Goal: Task Accomplishment & Management: Complete application form

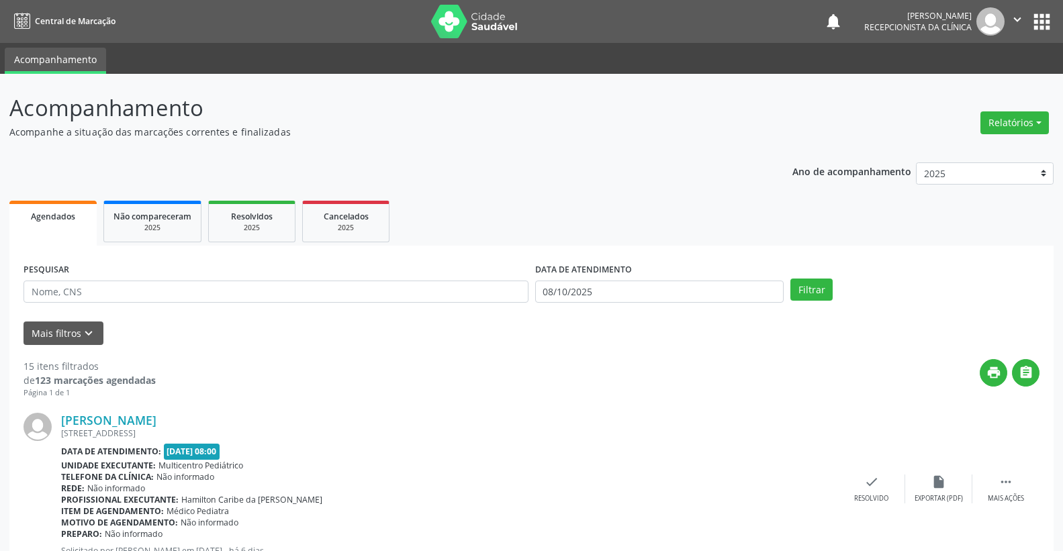
scroll to position [224, 0]
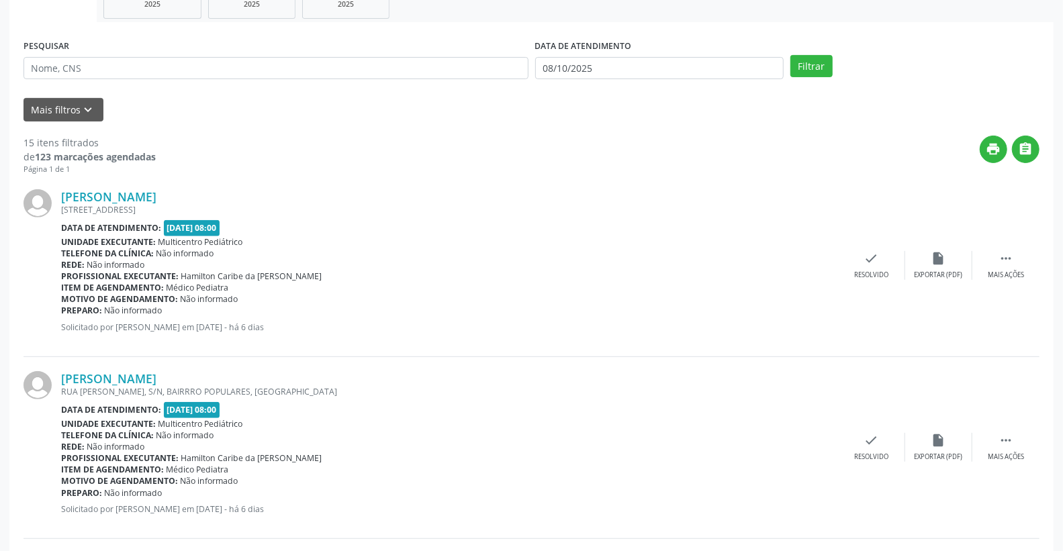
click at [389, 252] on div "Telefone da clínica: Não informado" at bounding box center [449, 253] width 777 height 11
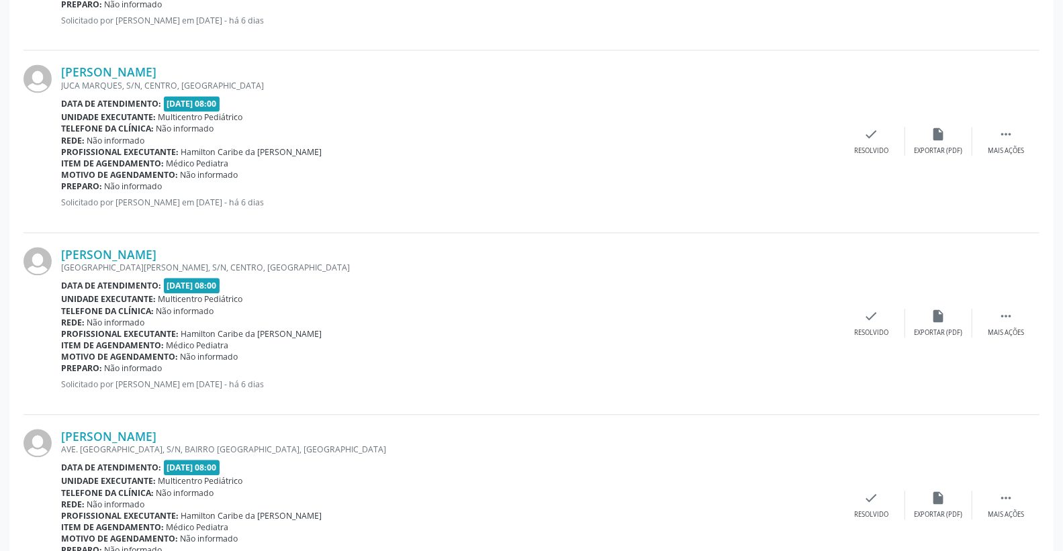
scroll to position [1939, 0]
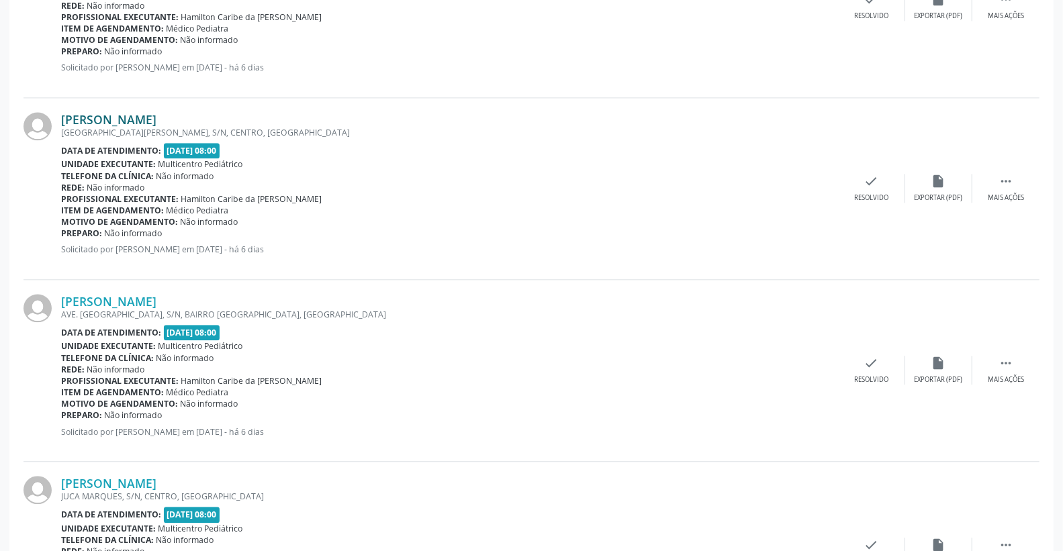
click at [156, 122] on link "[PERSON_NAME]" at bounding box center [108, 119] width 95 height 15
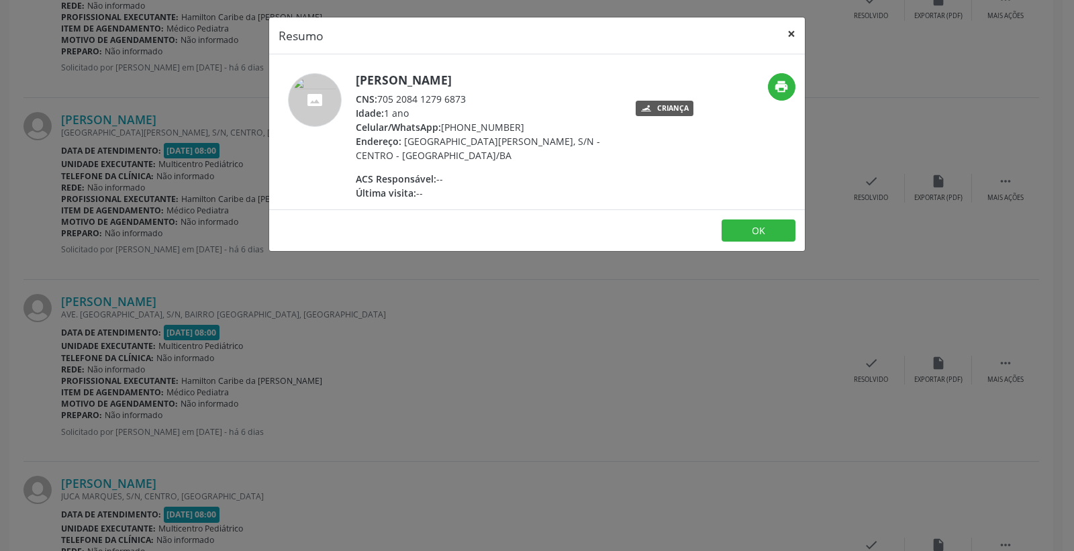
click at [794, 24] on button "×" at bounding box center [791, 33] width 27 height 33
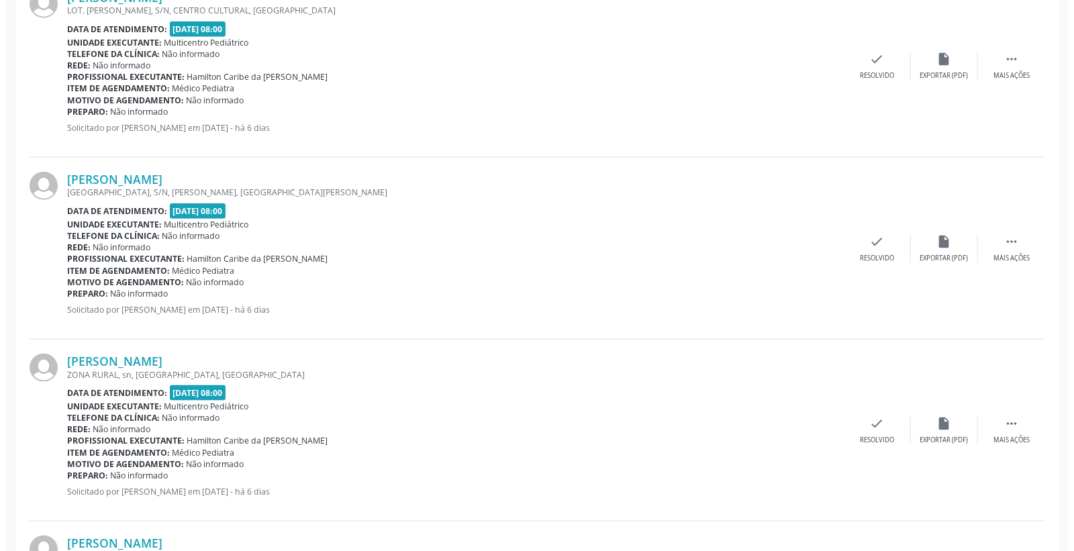
scroll to position [821, 0]
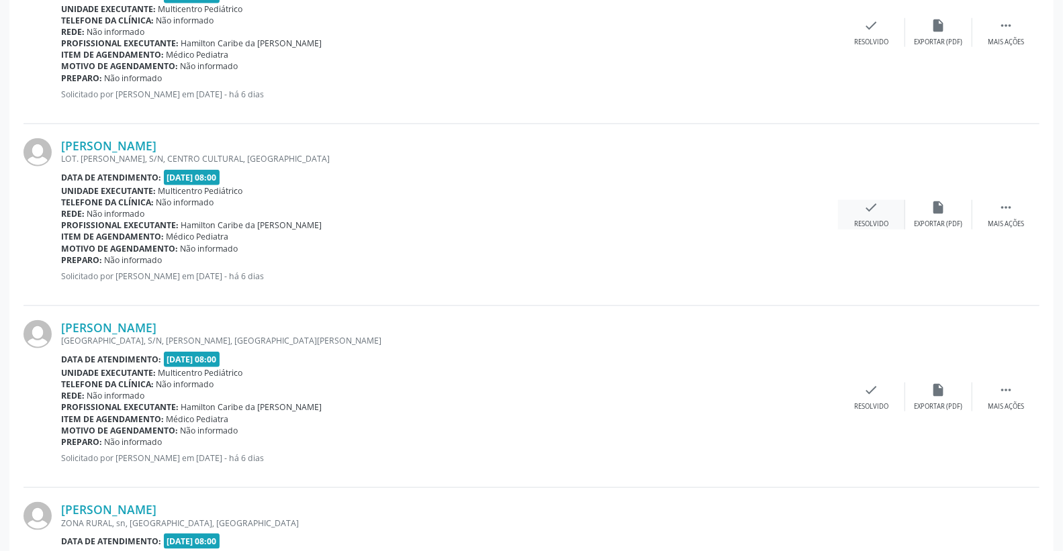
click at [874, 222] on div "Resolvido" at bounding box center [871, 224] width 34 height 9
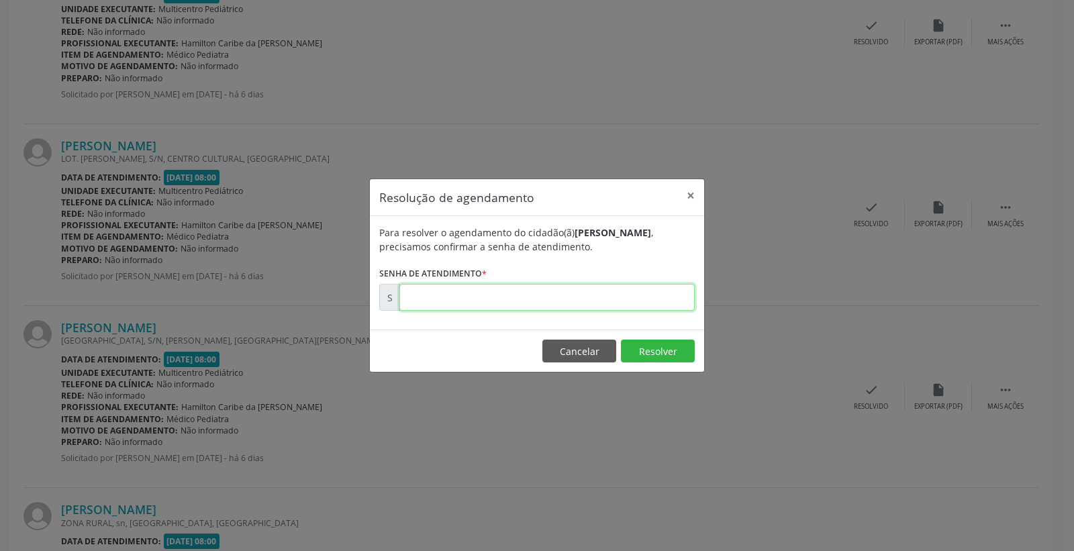
click at [654, 305] on input "text" at bounding box center [547, 297] width 295 height 27
type input "00180118"
click at [667, 346] on button "Resolver" at bounding box center [658, 351] width 74 height 23
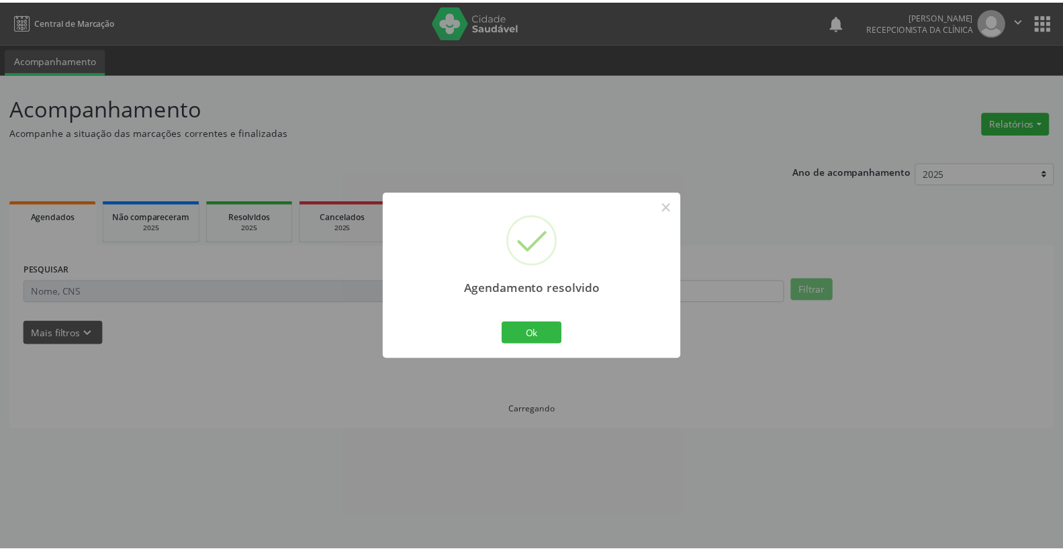
scroll to position [0, 0]
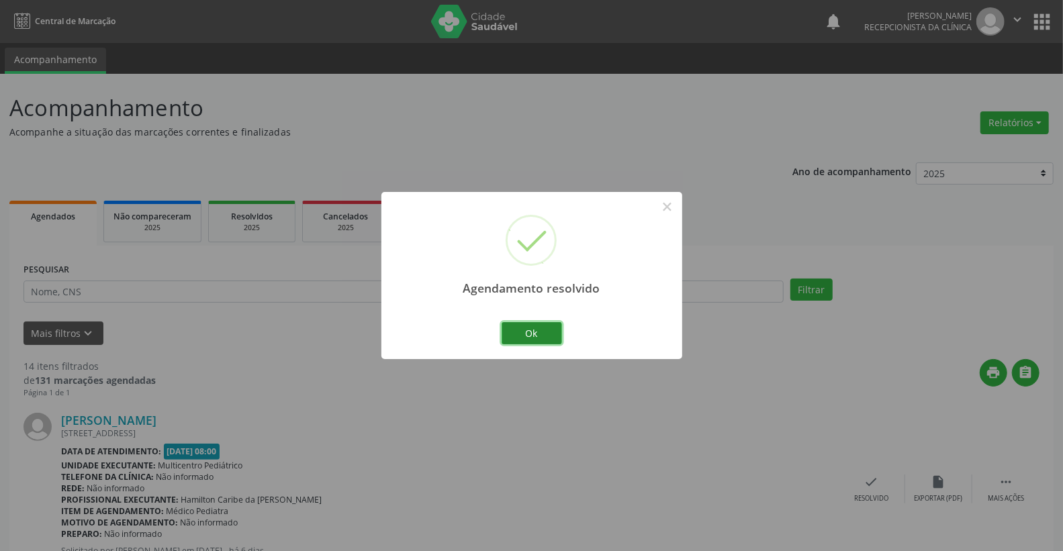
click at [529, 339] on button "Ok" at bounding box center [532, 333] width 60 height 23
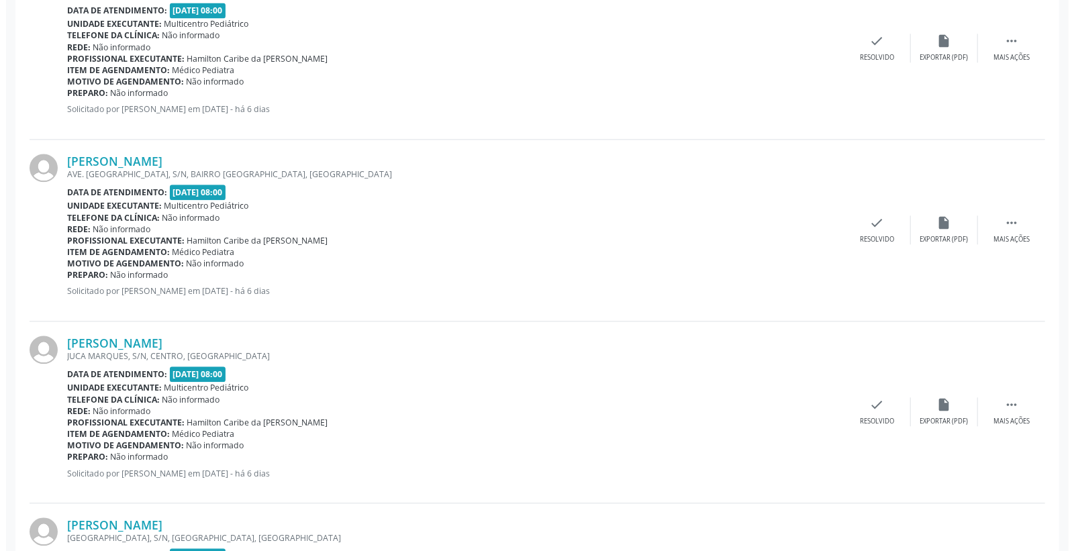
scroll to position [1895, 0]
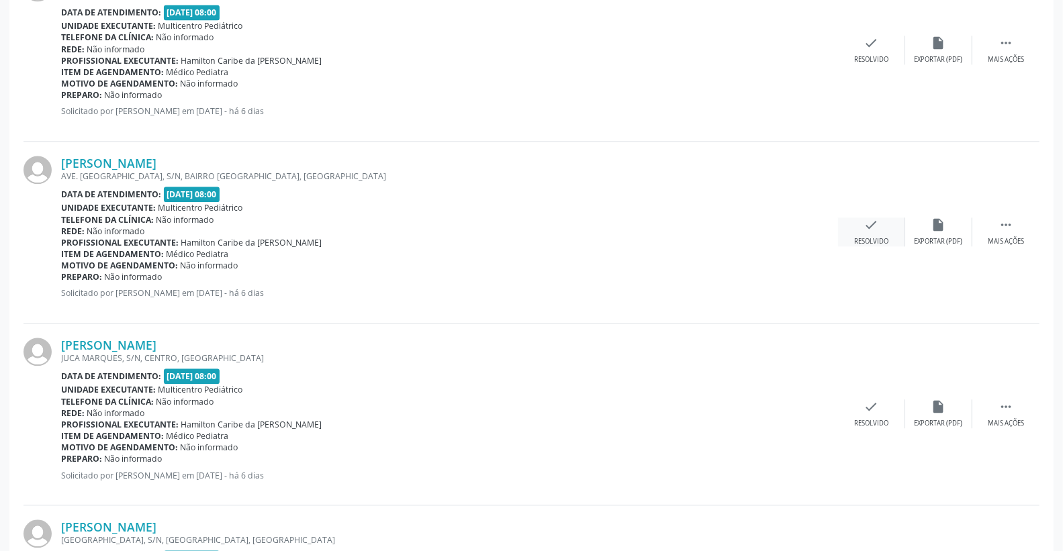
click at [888, 230] on div "check Resolvido" at bounding box center [871, 232] width 67 height 29
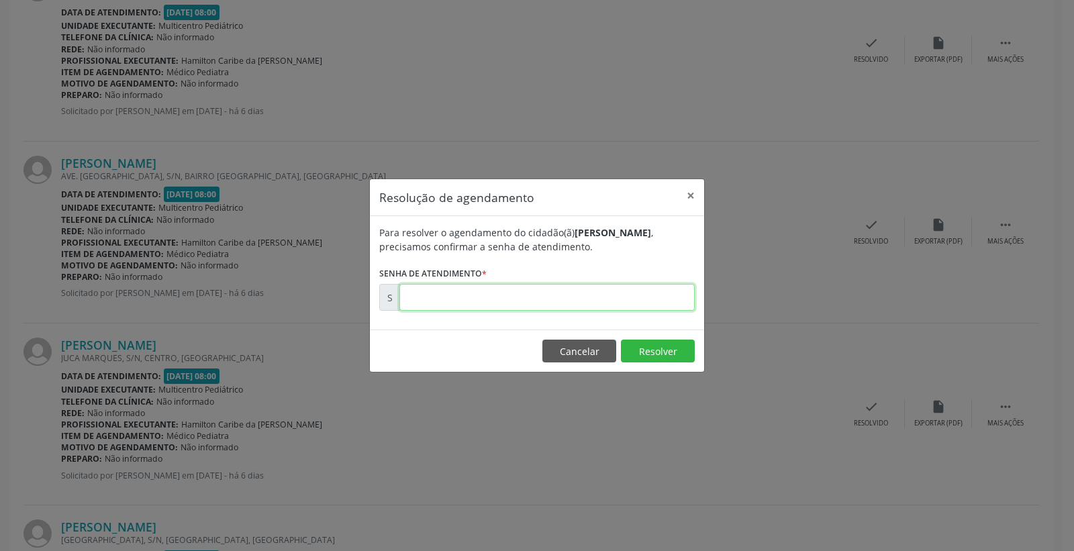
click at [634, 295] on input "text" at bounding box center [547, 297] width 295 height 27
type input "00180460"
click at [665, 353] on button "Resolver" at bounding box center [658, 351] width 74 height 23
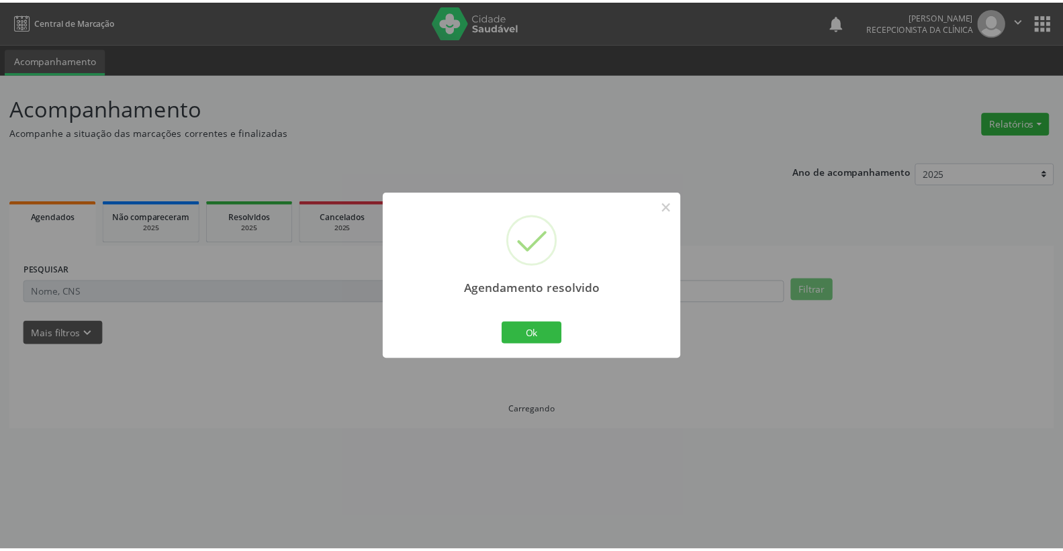
scroll to position [0, 0]
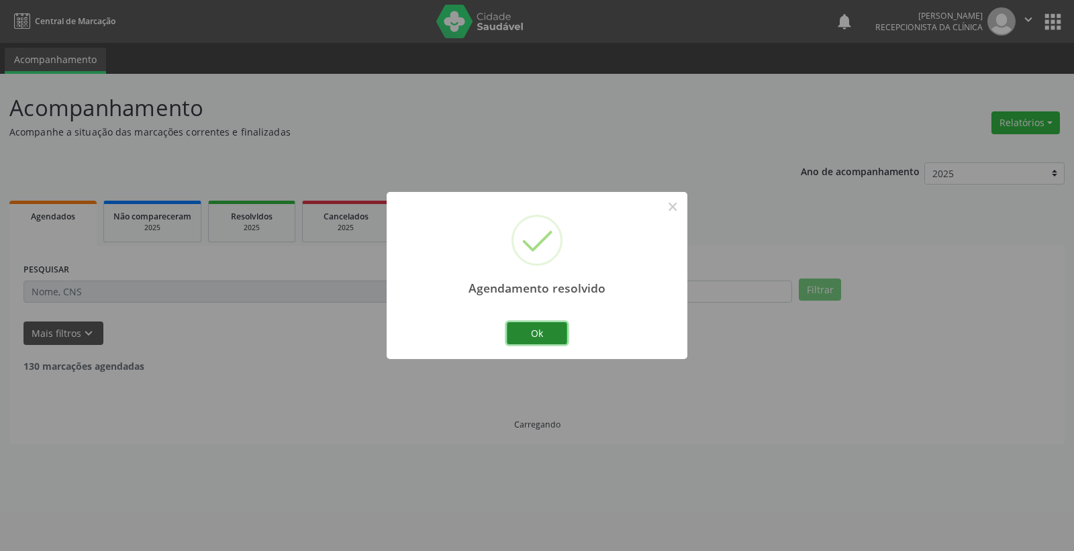
click at [546, 331] on button "Ok" at bounding box center [537, 333] width 60 height 23
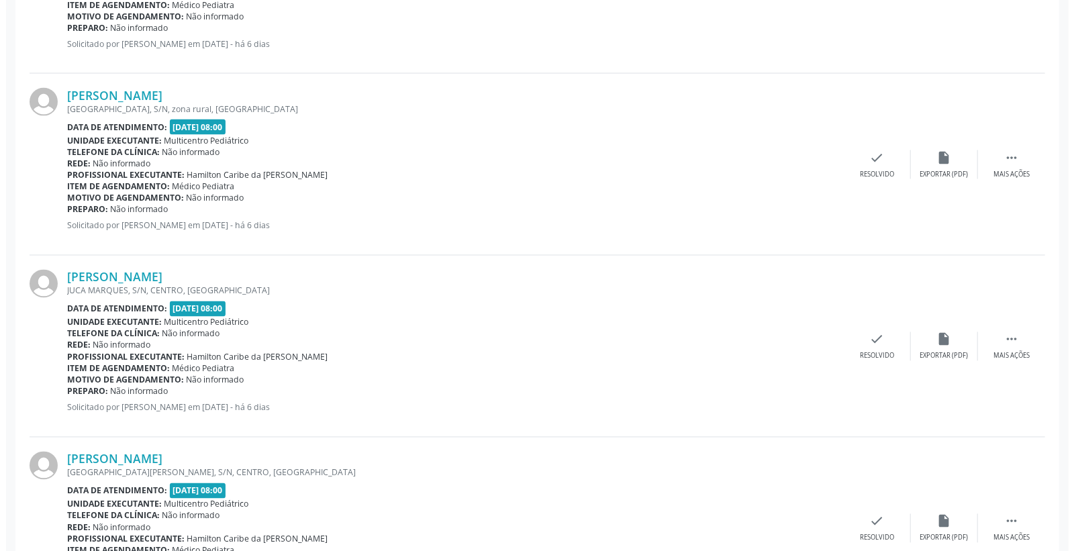
scroll to position [1417, 0]
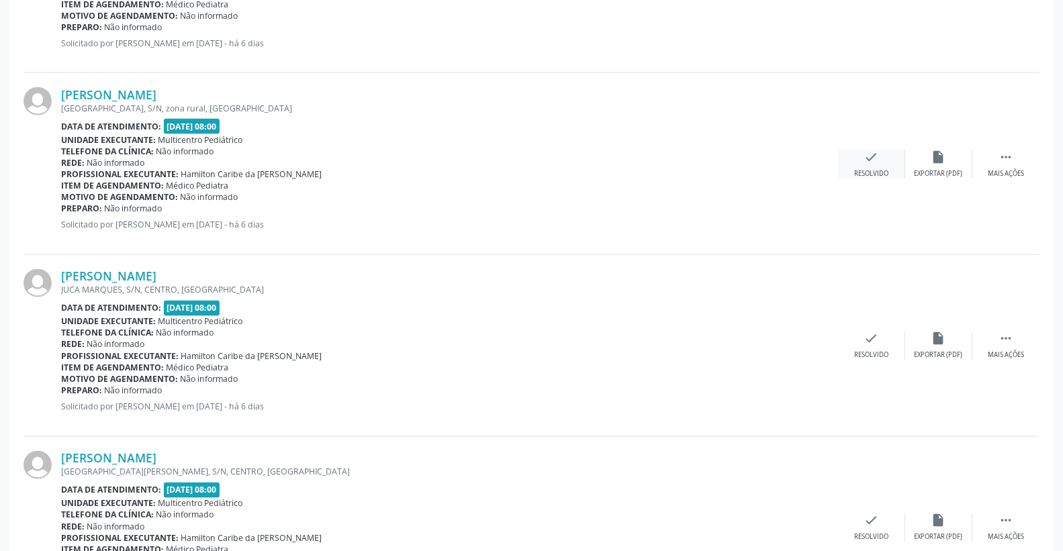
click at [870, 156] on icon "check" at bounding box center [871, 157] width 15 height 15
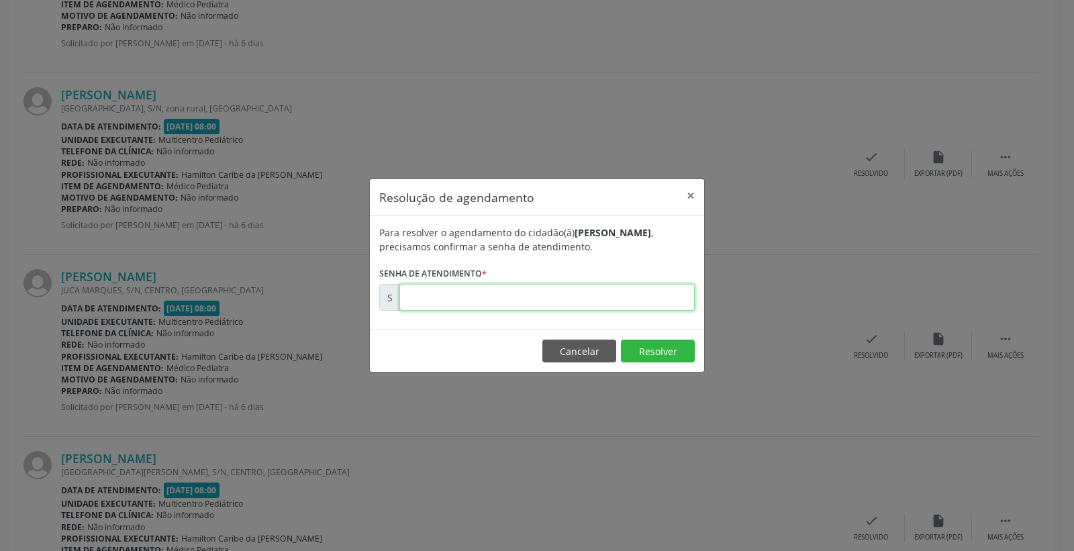
click at [632, 284] on input "text" at bounding box center [547, 297] width 295 height 27
type input "00180252"
drag, startPoint x: 655, startPoint y: 365, endPoint x: 652, endPoint y: 350, distance: 15.8
click at [655, 365] on footer "Cancelar Resolver" at bounding box center [537, 351] width 334 height 42
click at [650, 346] on button "Resolver" at bounding box center [658, 351] width 74 height 23
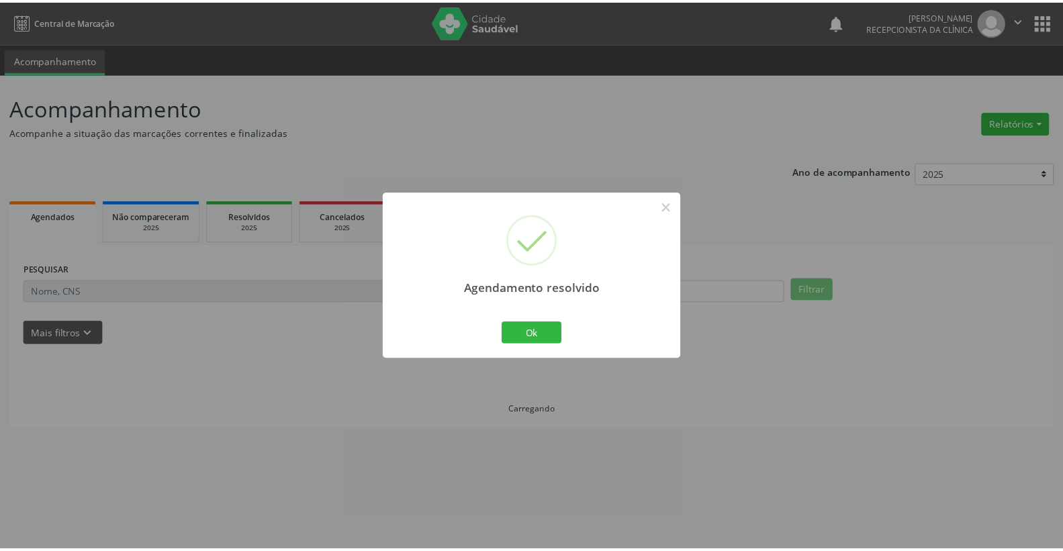
scroll to position [0, 0]
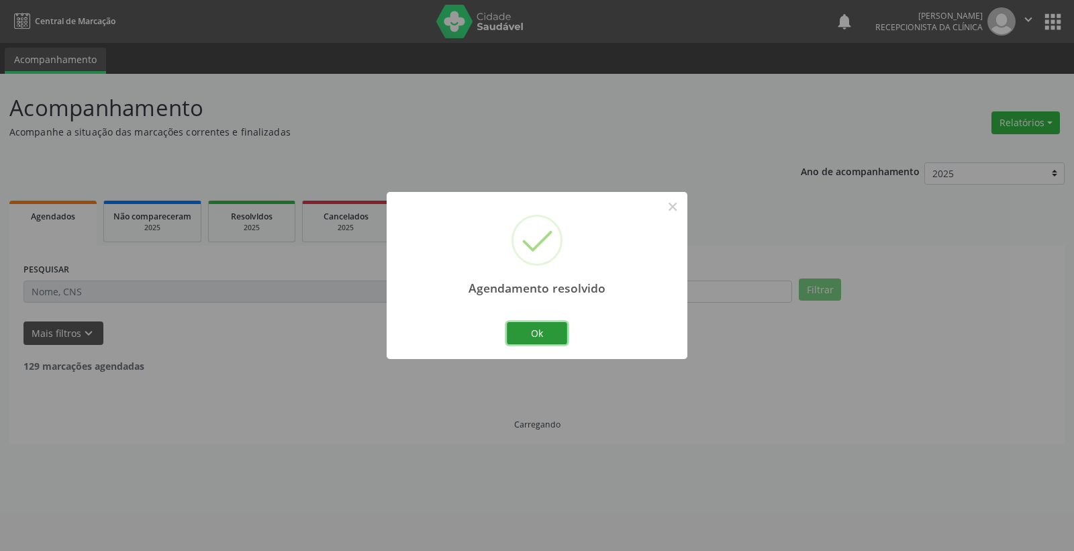
click at [536, 326] on button "Ok" at bounding box center [537, 333] width 60 height 23
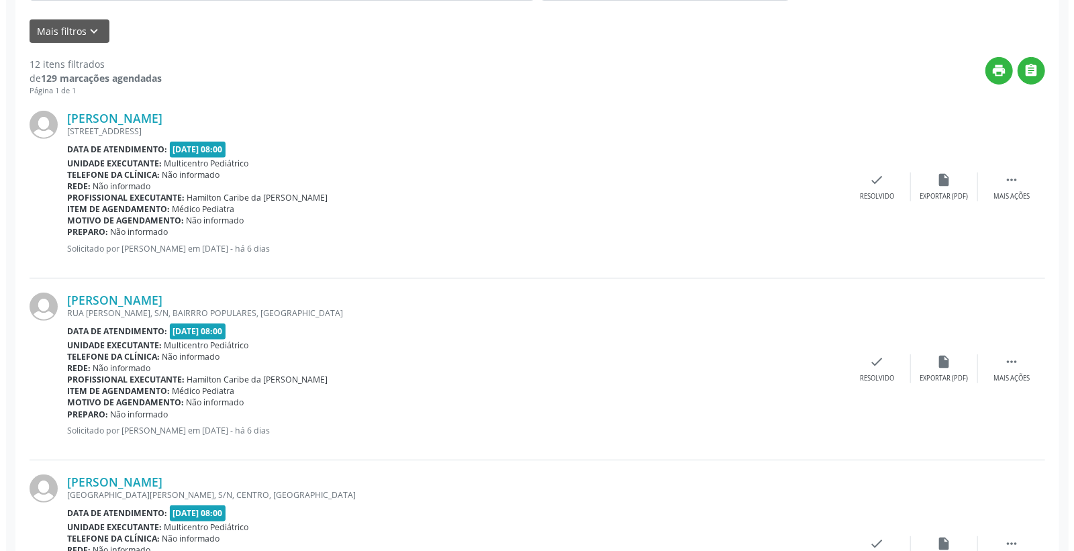
scroll to position [487, 0]
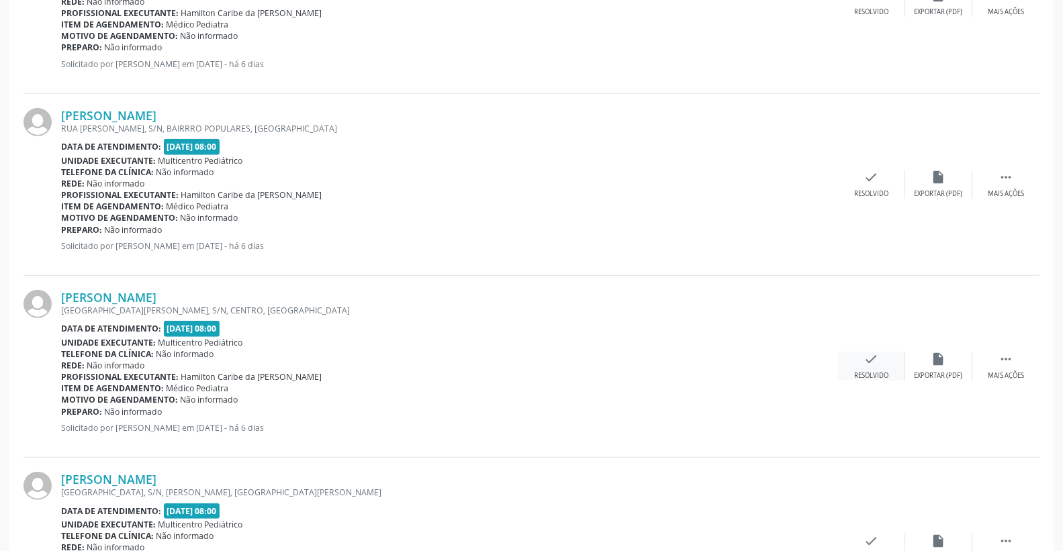
click at [867, 361] on icon "check" at bounding box center [871, 359] width 15 height 15
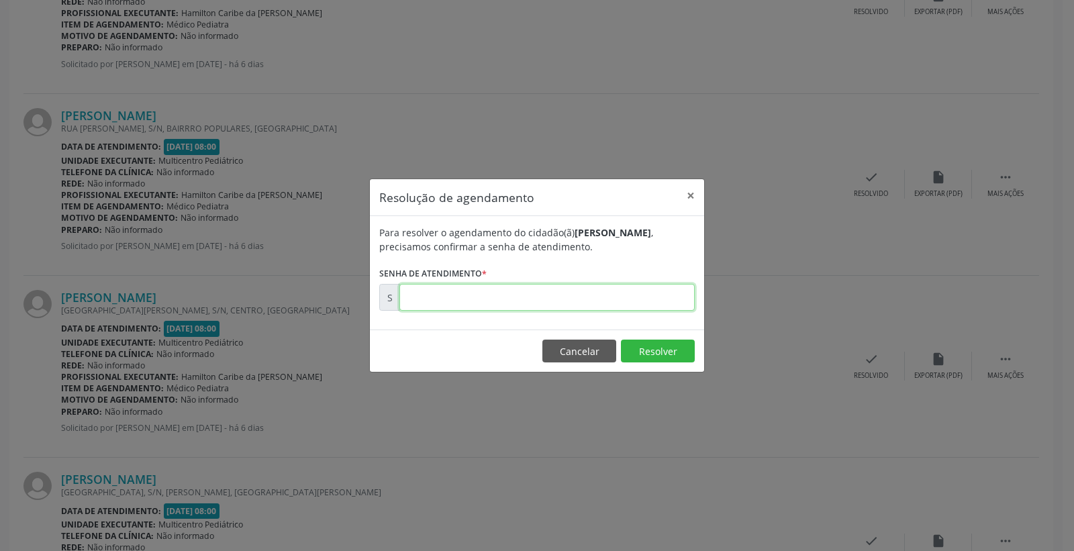
click at [620, 291] on input "text" at bounding box center [547, 297] width 295 height 27
type input "00180079"
click at [656, 350] on button "Resolver" at bounding box center [658, 351] width 74 height 23
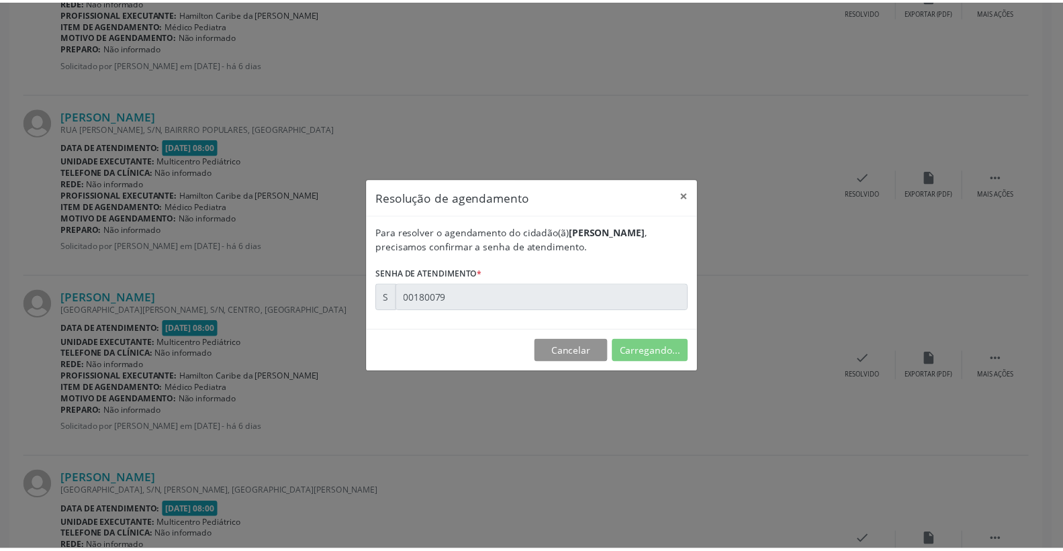
scroll to position [0, 0]
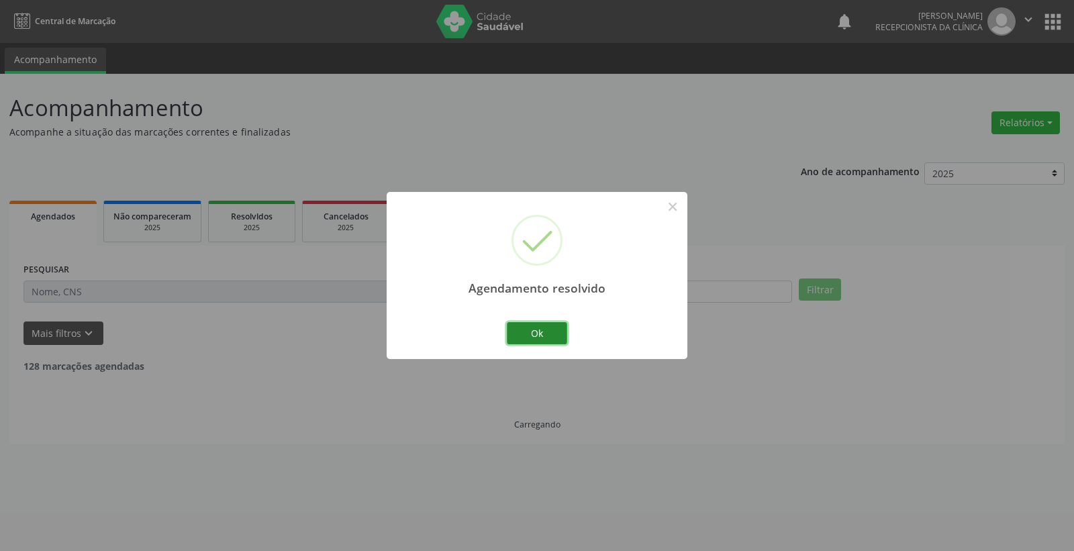
click at [547, 323] on button "Ok" at bounding box center [537, 333] width 60 height 23
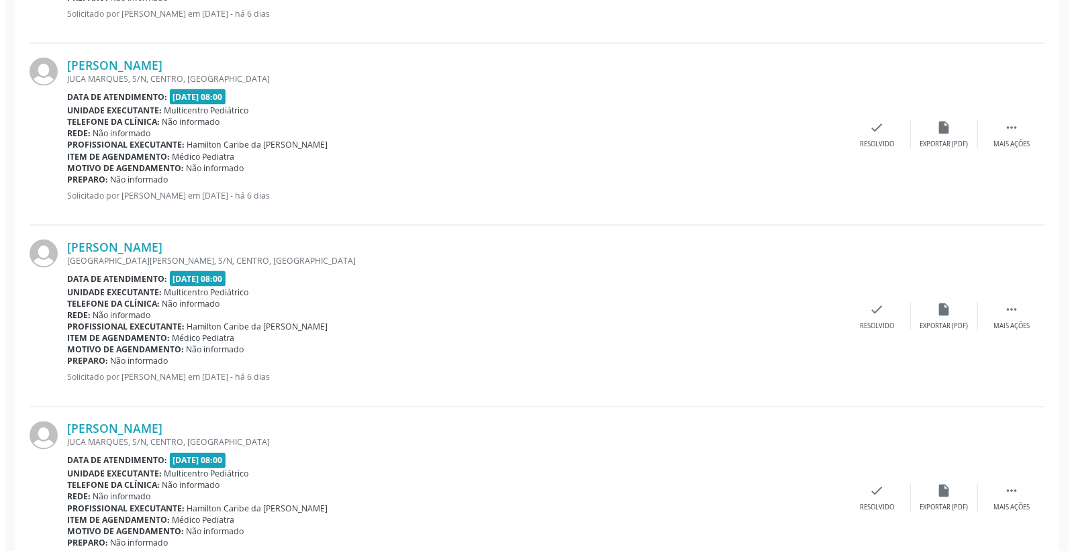
scroll to position [1268, 0]
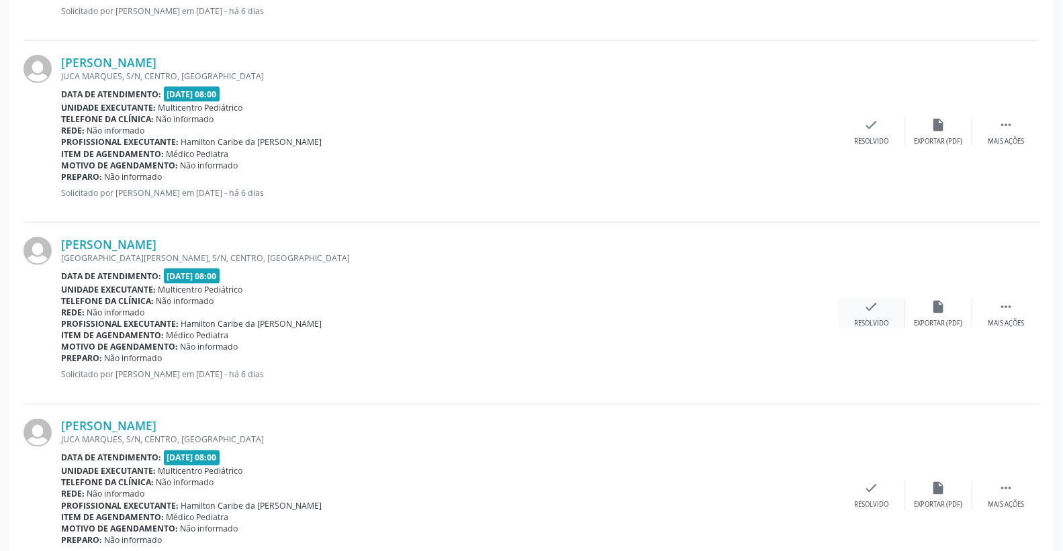
click at [867, 316] on div "check Resolvido" at bounding box center [871, 313] width 67 height 29
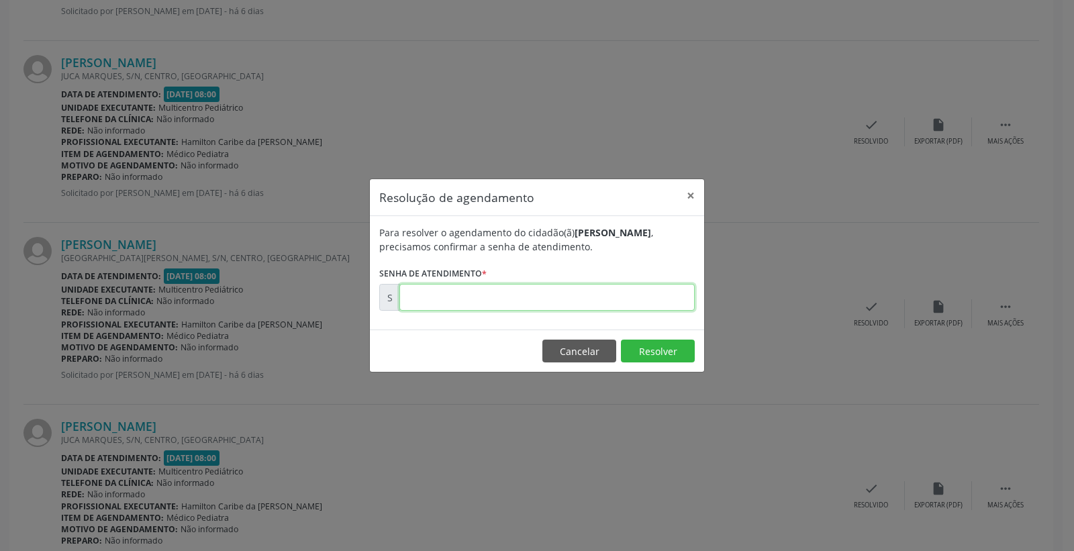
click at [600, 296] on input "text" at bounding box center [547, 297] width 295 height 27
type input "00180435"
drag, startPoint x: 665, startPoint y: 340, endPoint x: 660, endPoint y: 357, distance: 17.6
click at [661, 350] on button "Resolver" at bounding box center [658, 351] width 74 height 23
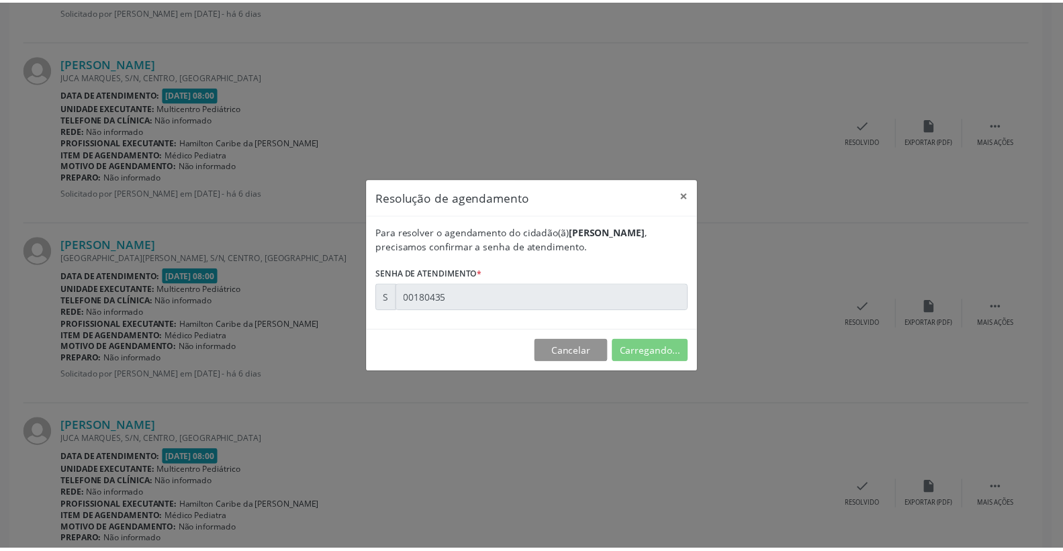
scroll to position [0, 0]
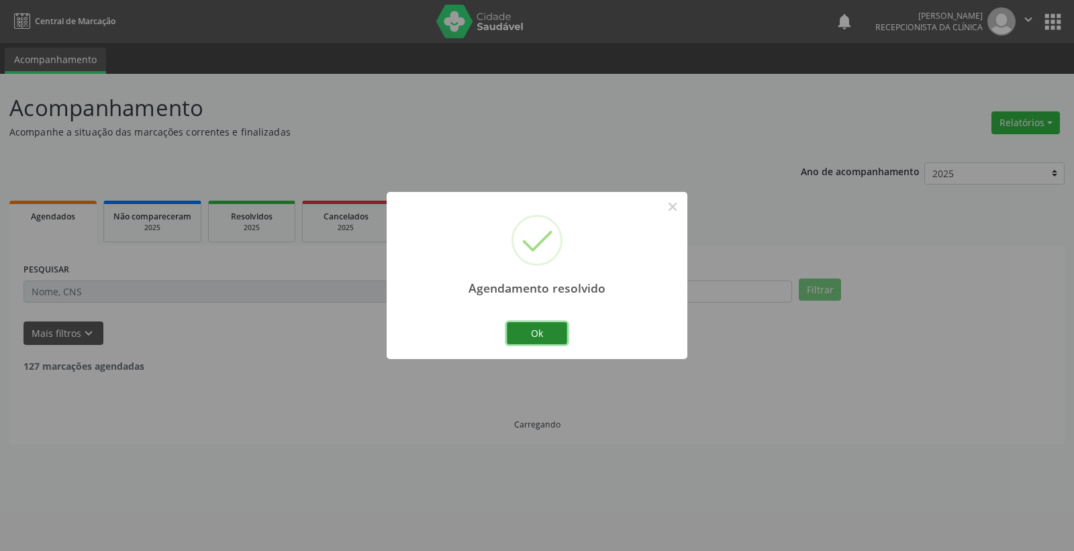
click at [553, 332] on button "Ok" at bounding box center [537, 333] width 60 height 23
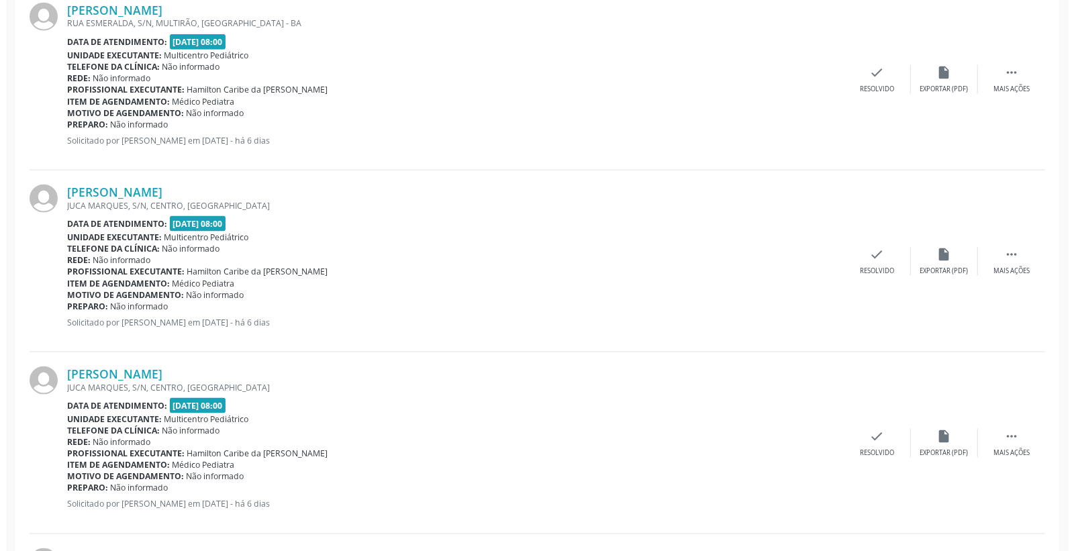
scroll to position [1193, 0]
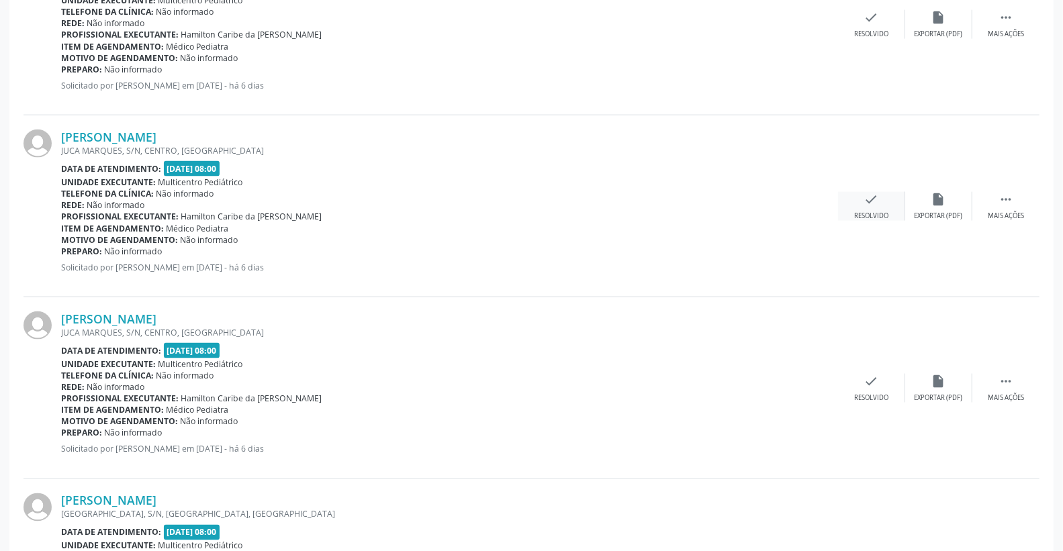
click at [886, 204] on div "check Resolvido" at bounding box center [871, 206] width 67 height 29
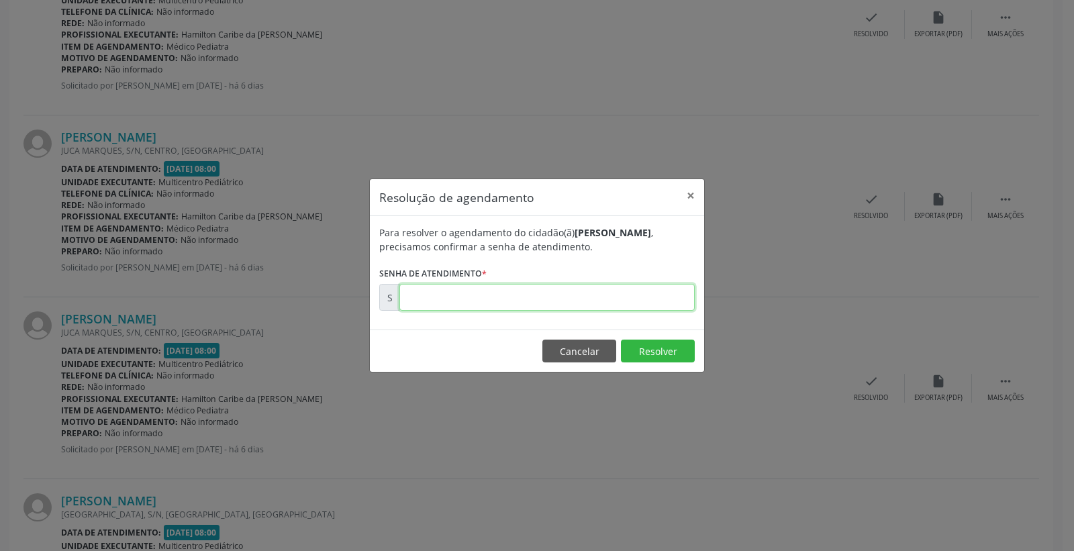
click at [606, 290] on input "text" at bounding box center [547, 297] width 295 height 27
type input "00180350"
drag, startPoint x: 656, startPoint y: 341, endPoint x: 649, endPoint y: 343, distance: 7.0
click at [653, 344] on button "Resolver" at bounding box center [658, 351] width 74 height 23
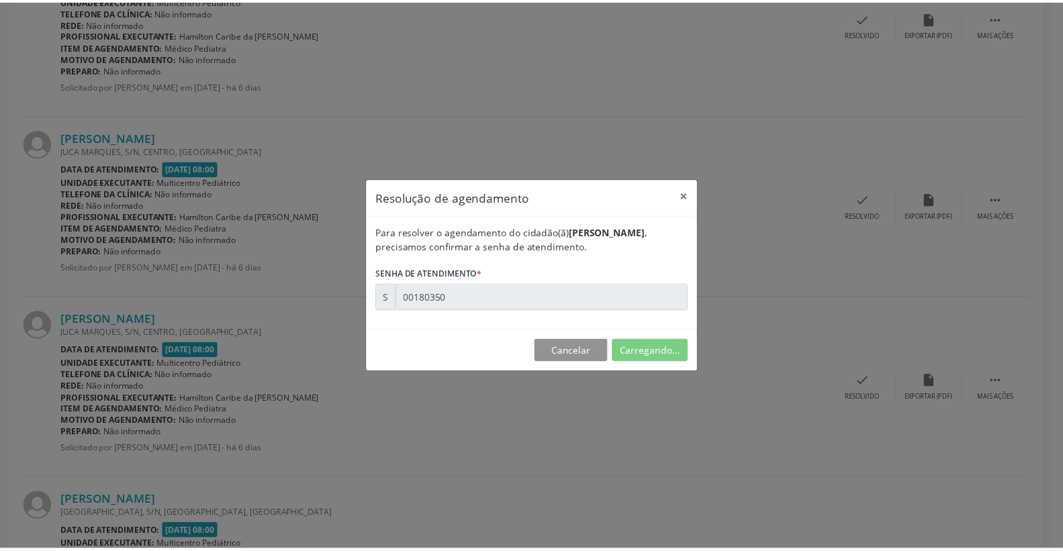
scroll to position [0, 0]
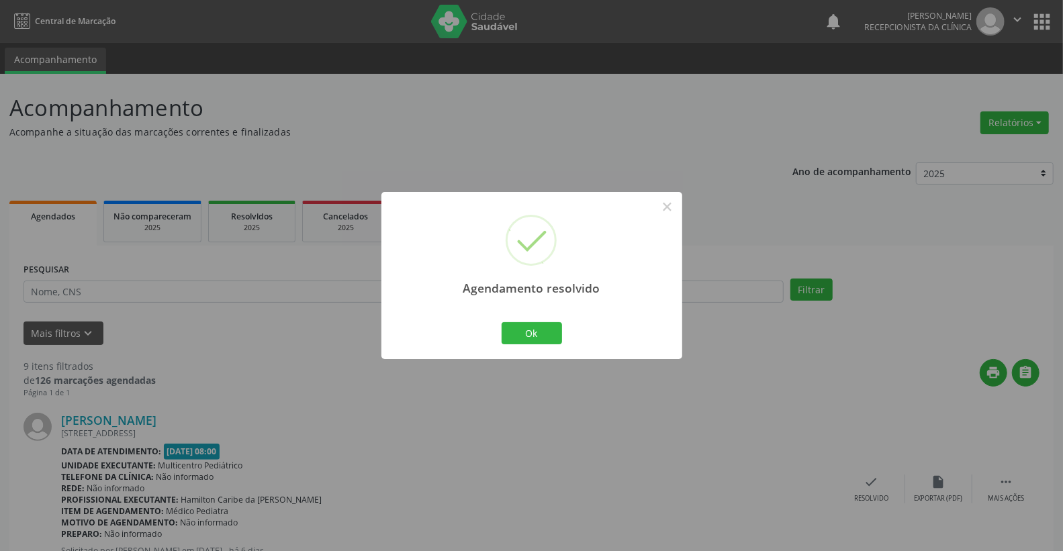
click at [524, 317] on div "Agendamento resolvido × Ok Cancel" at bounding box center [531, 275] width 301 height 167
click at [524, 322] on button "Ok" at bounding box center [532, 333] width 60 height 23
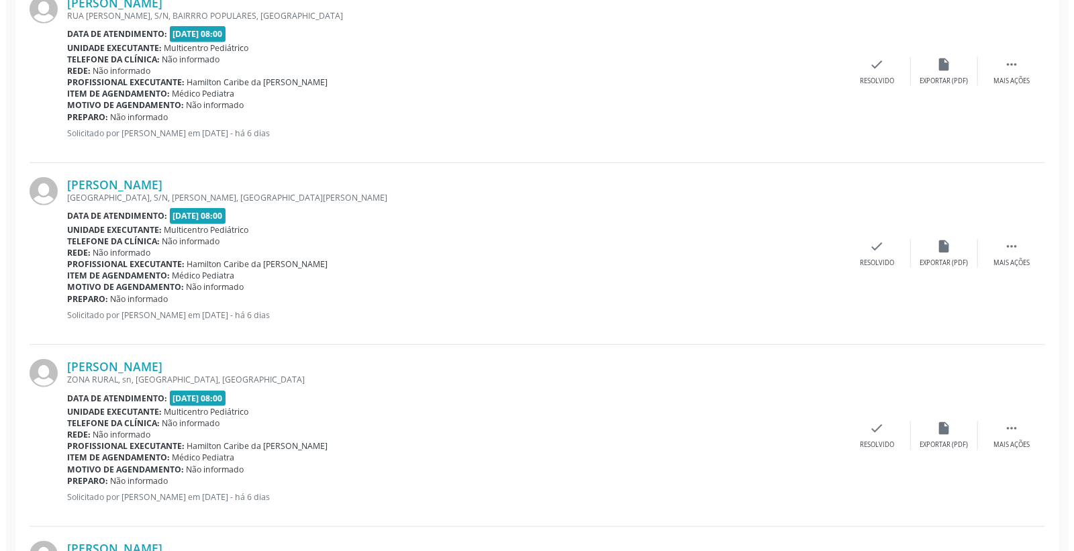
scroll to position [522, 0]
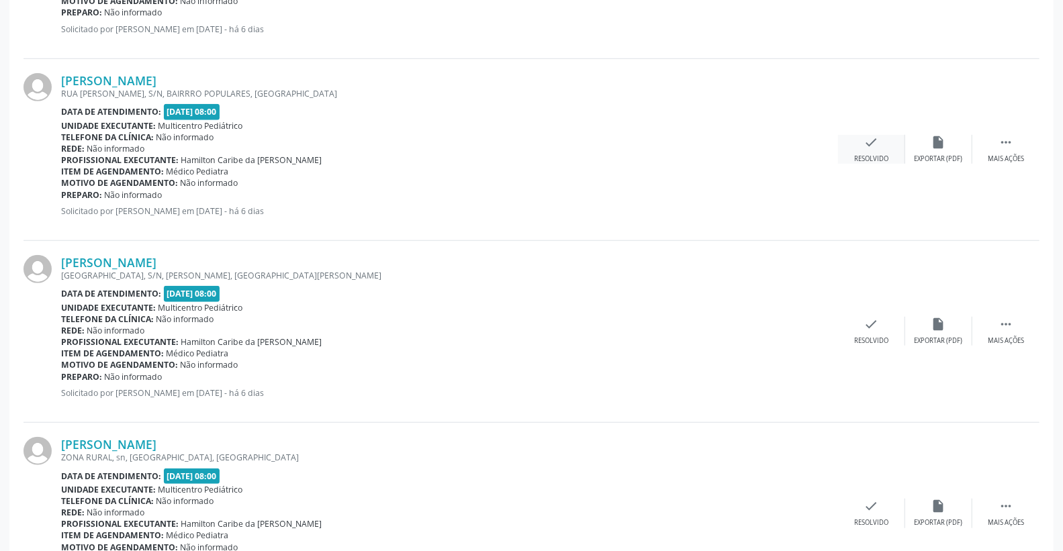
click at [875, 148] on icon "check" at bounding box center [871, 142] width 15 height 15
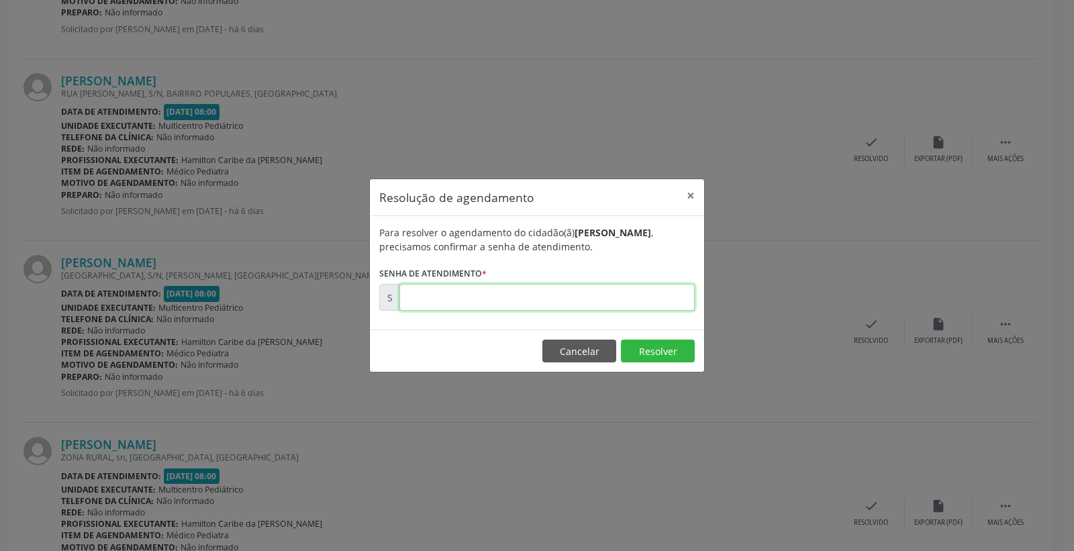
click at [645, 310] on input "text" at bounding box center [547, 297] width 295 height 27
type input "00180077"
click at [654, 342] on button "Resolver" at bounding box center [658, 351] width 74 height 23
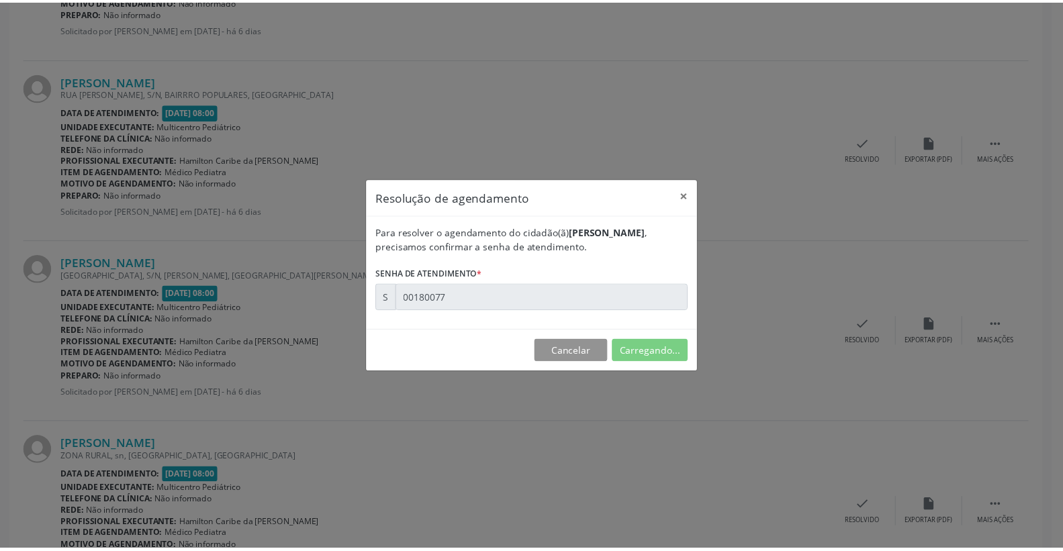
scroll to position [0, 0]
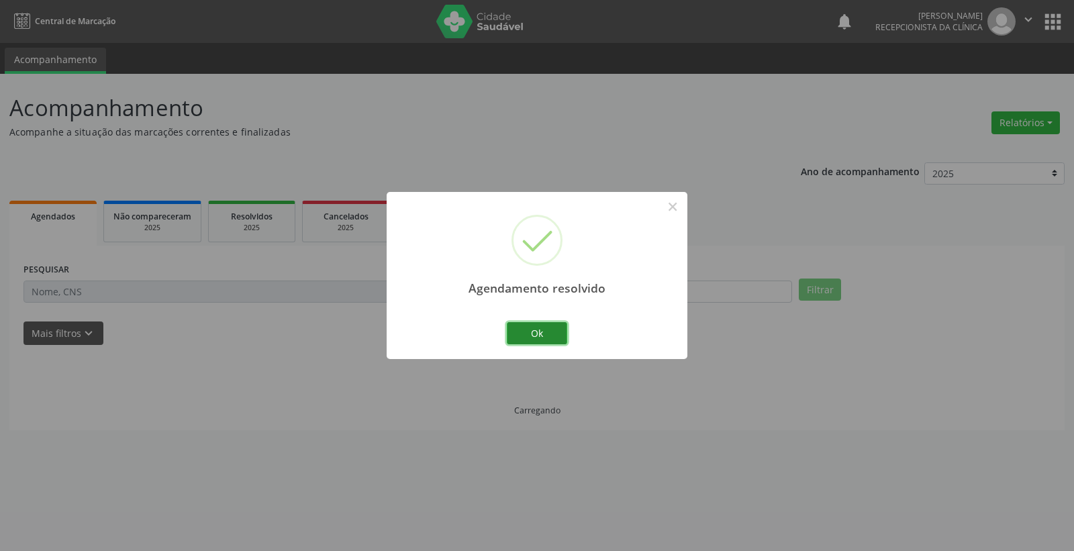
click at [515, 336] on button "Ok" at bounding box center [537, 333] width 60 height 23
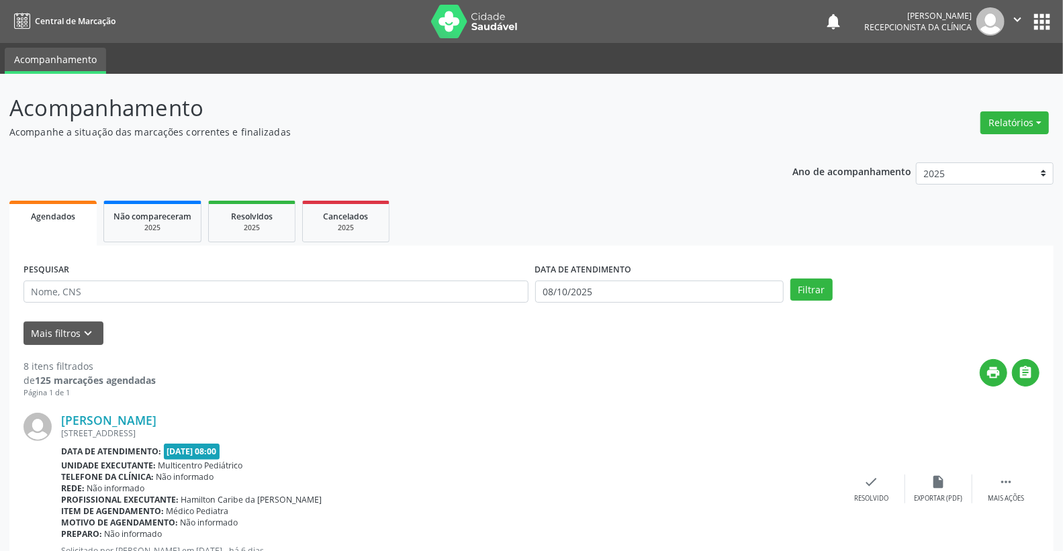
drag, startPoint x: 593, startPoint y: 270, endPoint x: 601, endPoint y: 290, distance: 21.7
click at [599, 283] on div "DATA DE ATENDIMENTO [DATE]" at bounding box center [659, 281] width 249 height 43
click at [601, 291] on input "08/10/2025" at bounding box center [659, 292] width 249 height 23
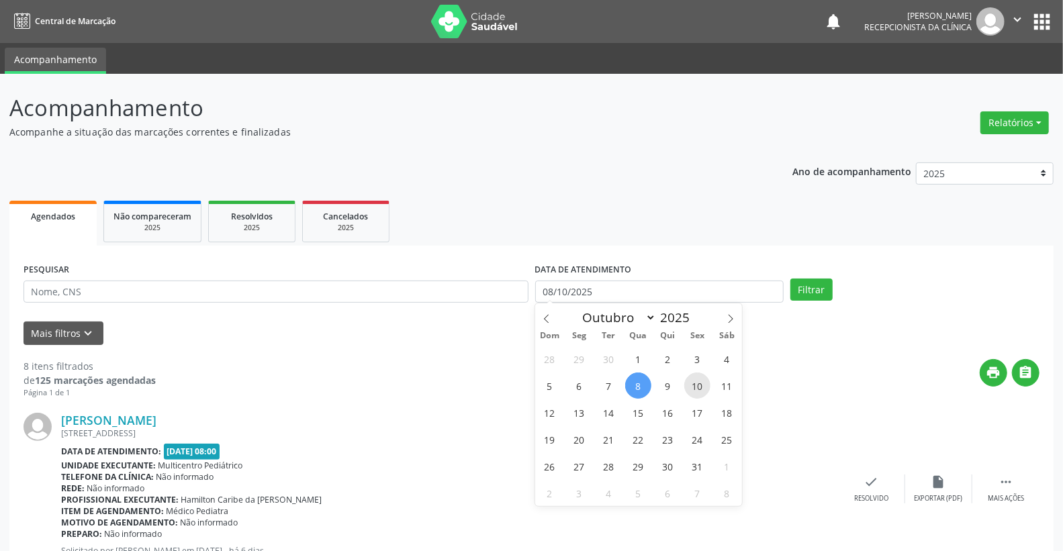
click at [693, 384] on span "10" at bounding box center [697, 386] width 26 height 26
type input "[DATE]"
click at [693, 384] on span "10" at bounding box center [697, 386] width 26 height 26
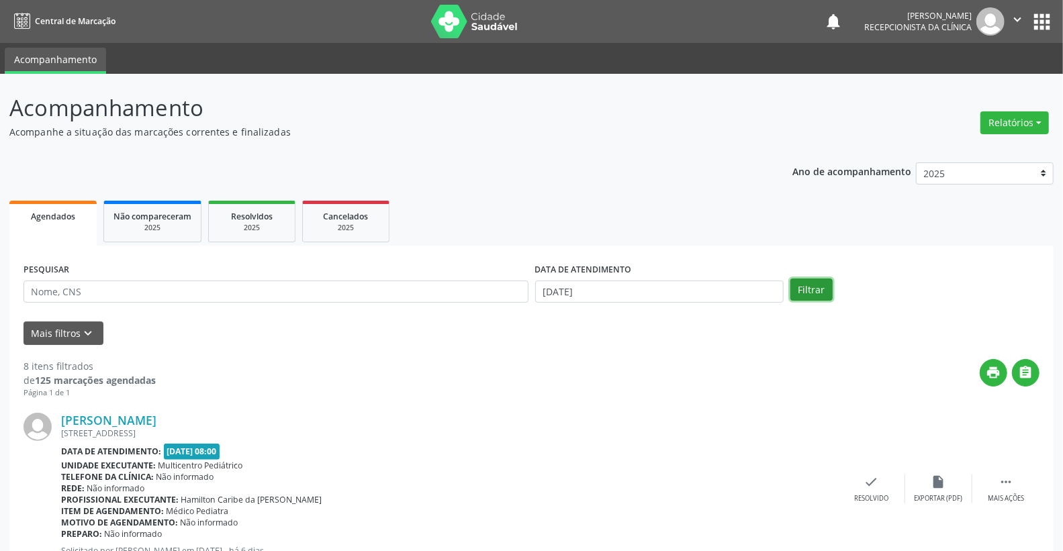
click at [814, 280] on button "Filtrar" at bounding box center [811, 290] width 42 height 23
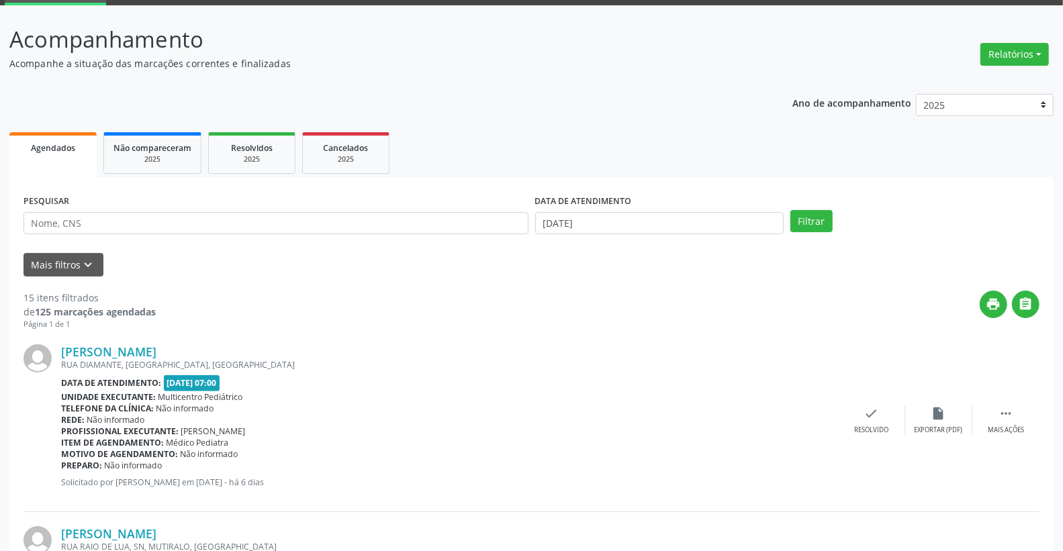
scroll to position [63, 0]
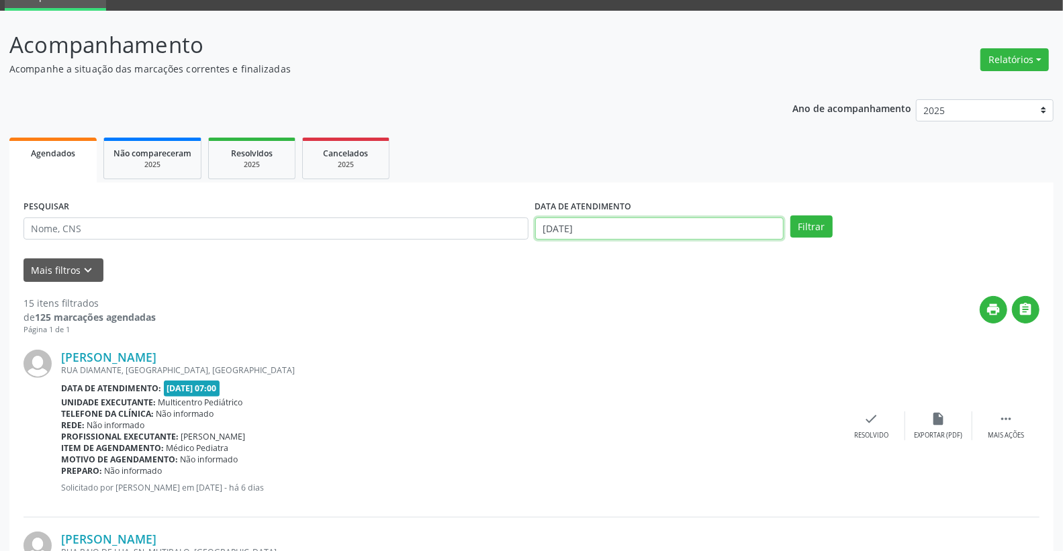
click at [573, 226] on input "[DATE]" at bounding box center [659, 229] width 249 height 23
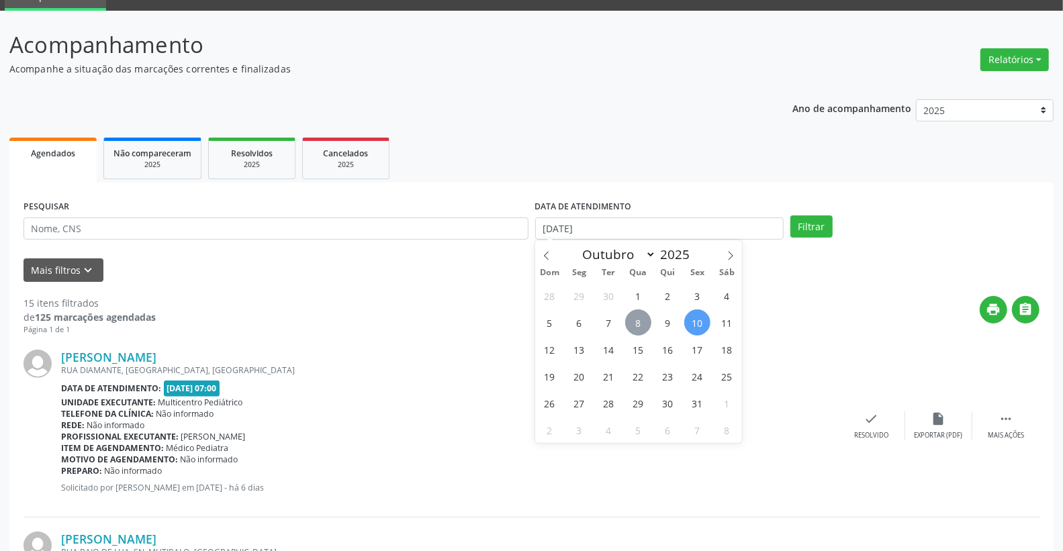
click at [636, 320] on span "8" at bounding box center [638, 323] width 26 height 26
type input "08/10/2025"
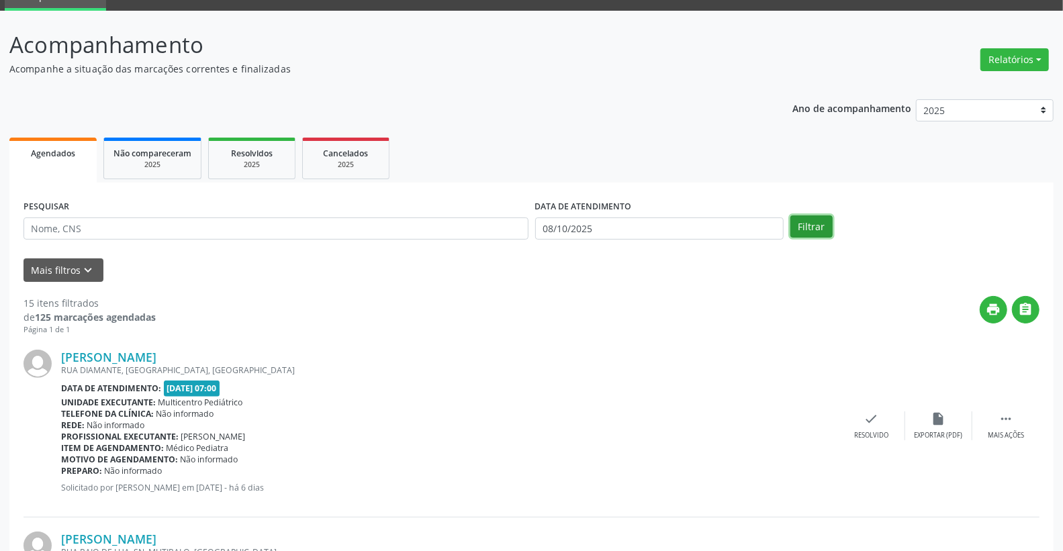
click at [794, 222] on button "Filtrar" at bounding box center [811, 227] width 42 height 23
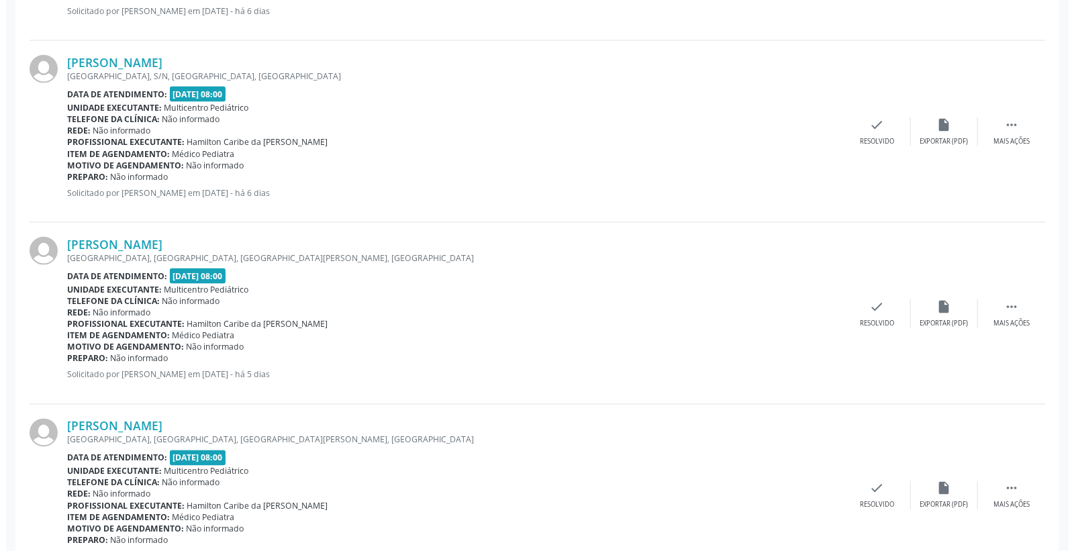
scroll to position [1325, 0]
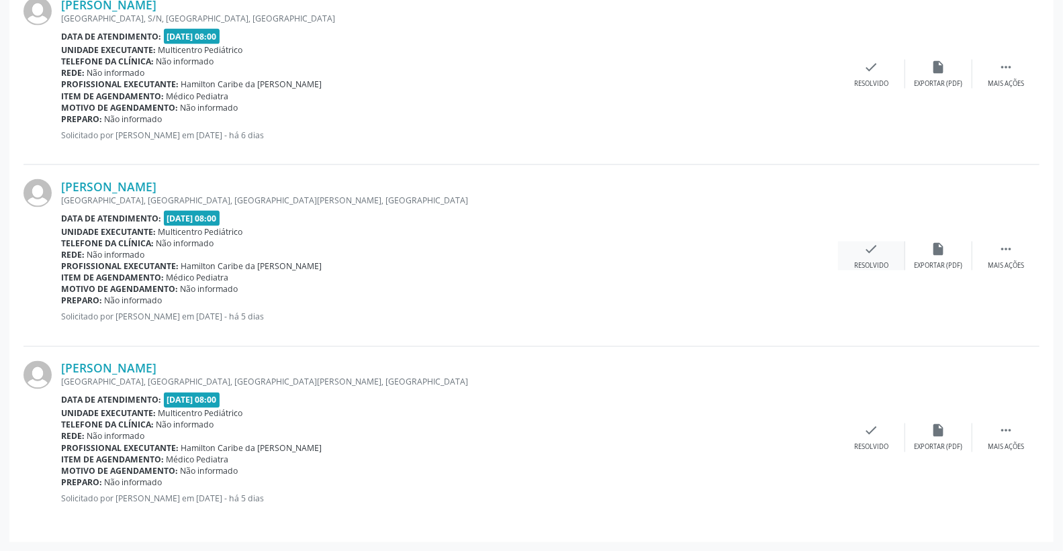
click at [866, 247] on icon "check" at bounding box center [871, 249] width 15 height 15
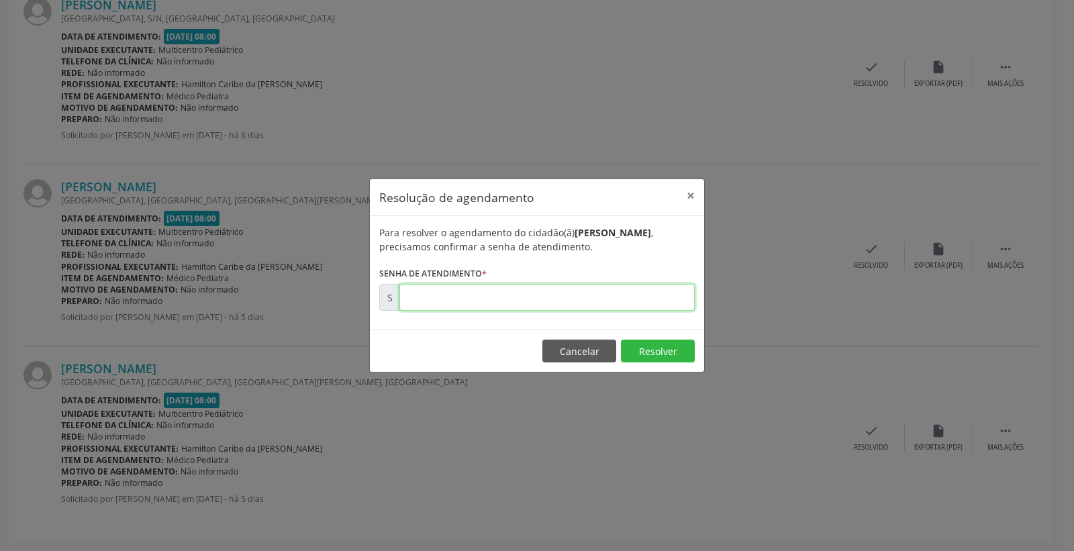
click at [600, 310] on input "text" at bounding box center [547, 297] width 295 height 27
type input "00180633"
click at [648, 352] on button "Resolver" at bounding box center [658, 351] width 74 height 23
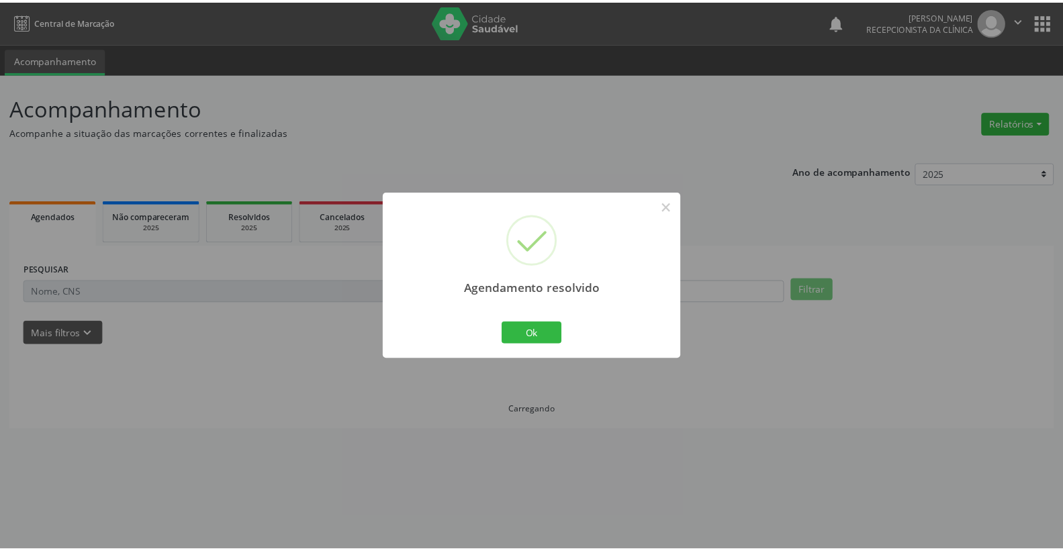
scroll to position [0, 0]
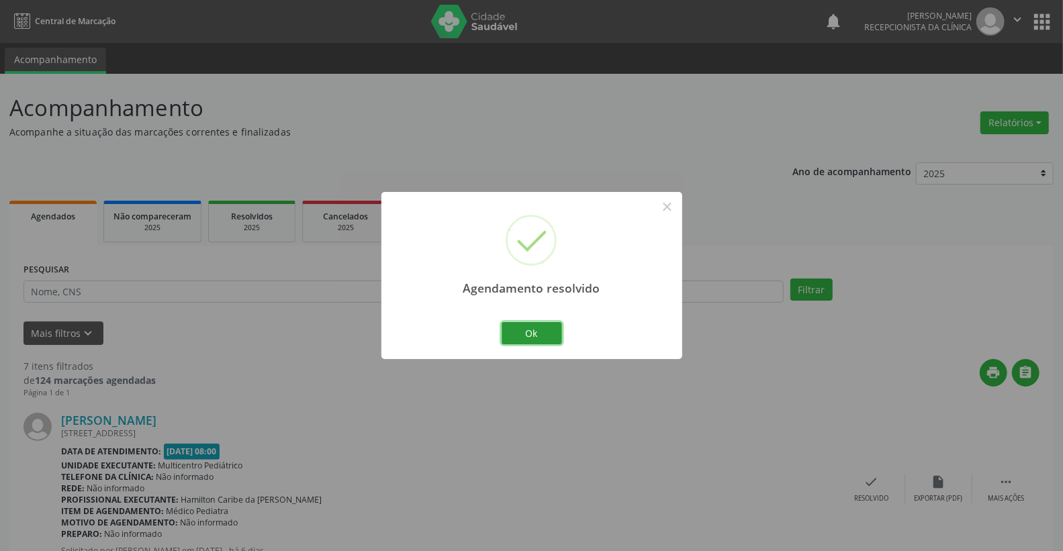
click at [506, 327] on button "Ok" at bounding box center [532, 333] width 60 height 23
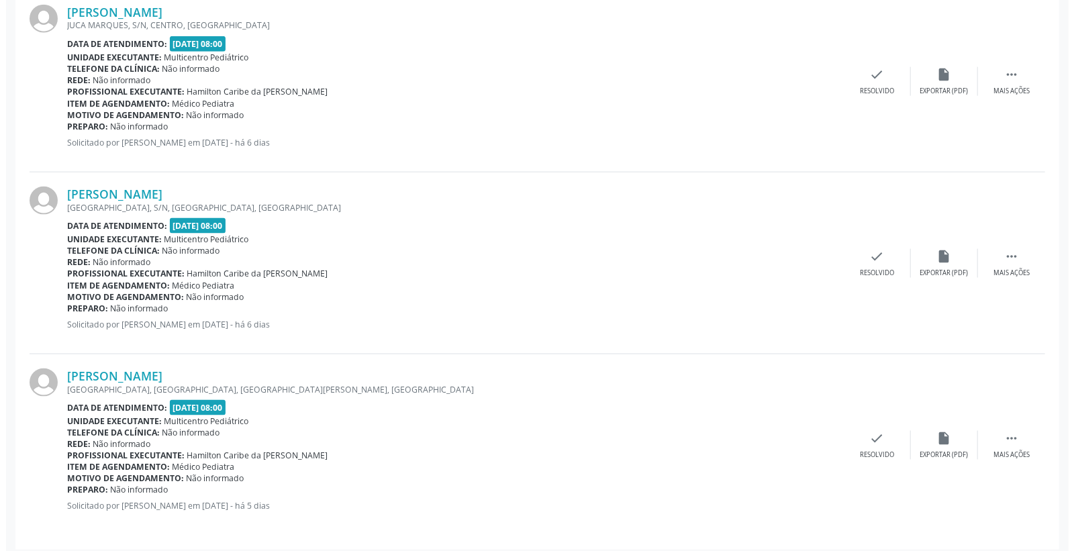
scroll to position [1143, 0]
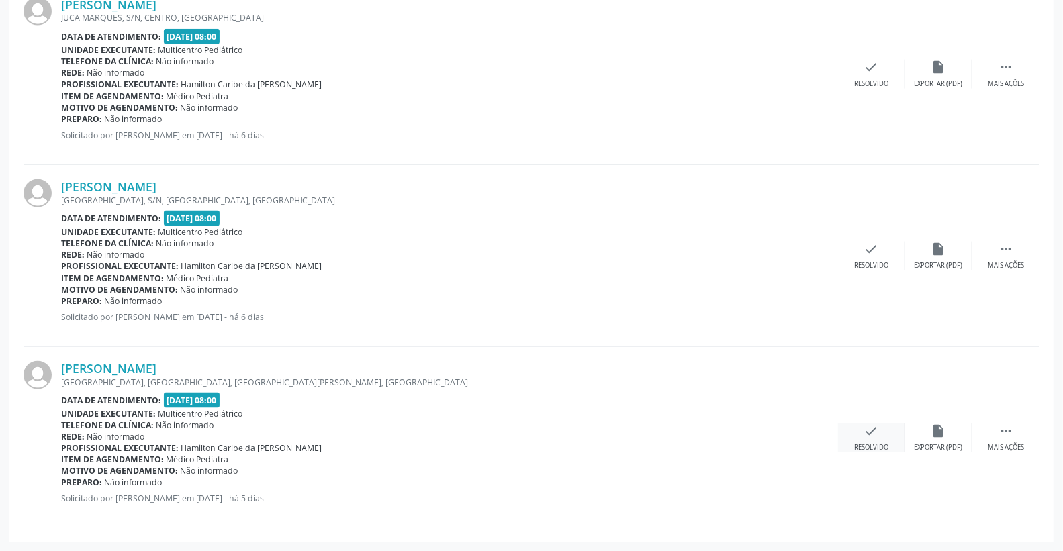
click at [885, 432] on div "check Resolvido" at bounding box center [871, 438] width 67 height 29
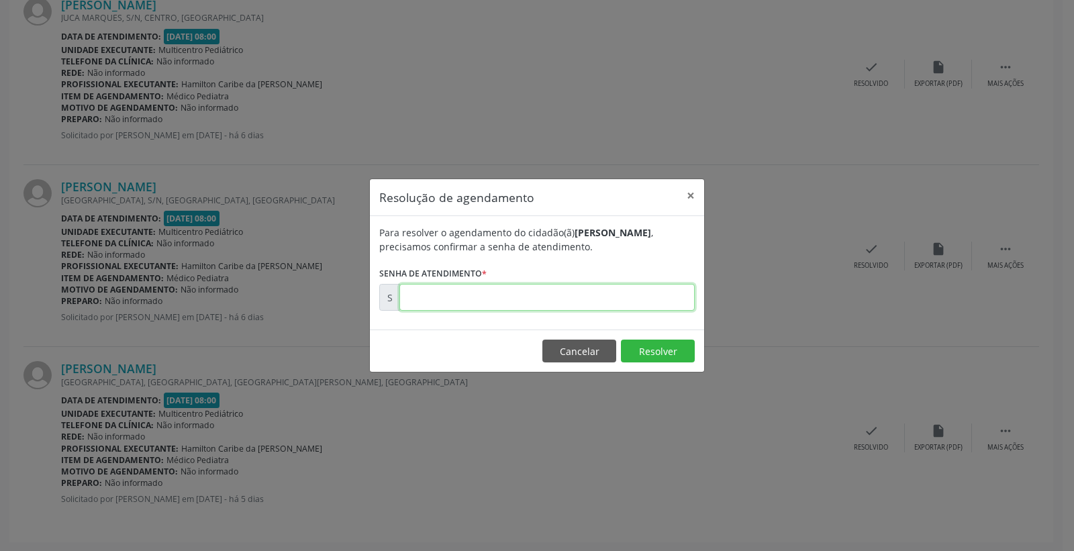
click at [666, 310] on input "text" at bounding box center [547, 297] width 295 height 27
type input "00180636"
click at [641, 358] on button "Resolver" at bounding box center [658, 351] width 74 height 23
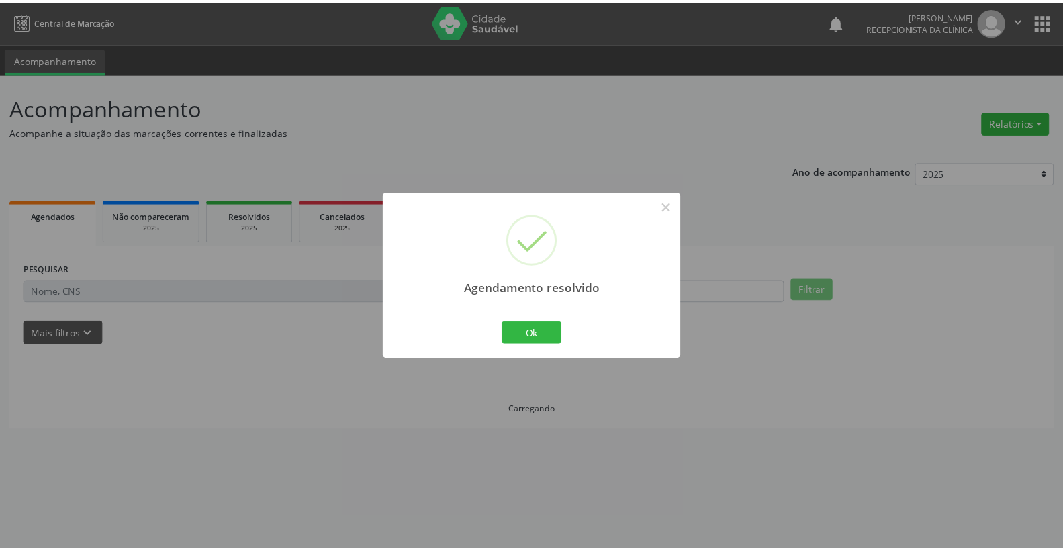
scroll to position [0, 0]
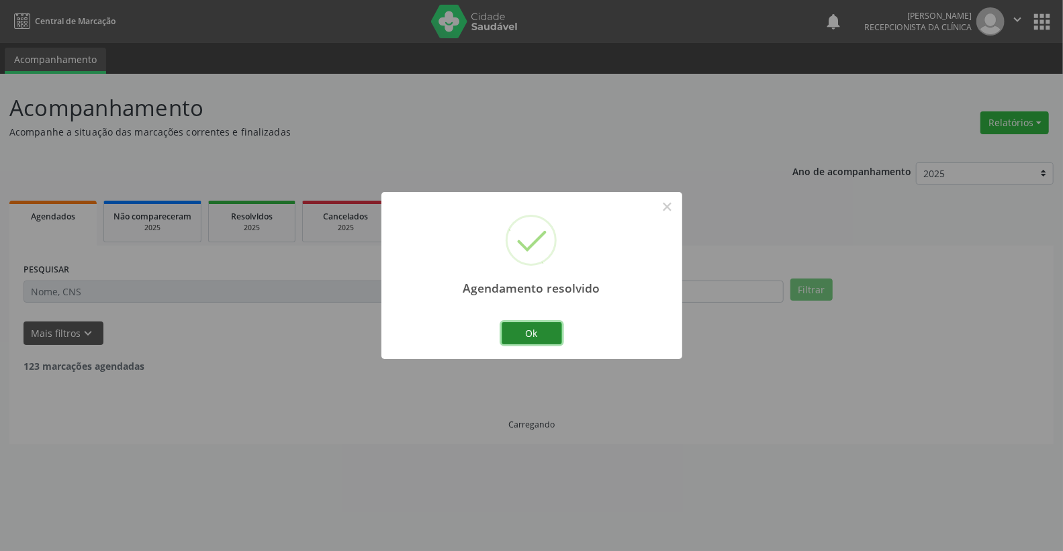
click at [532, 336] on button "Ok" at bounding box center [532, 333] width 60 height 23
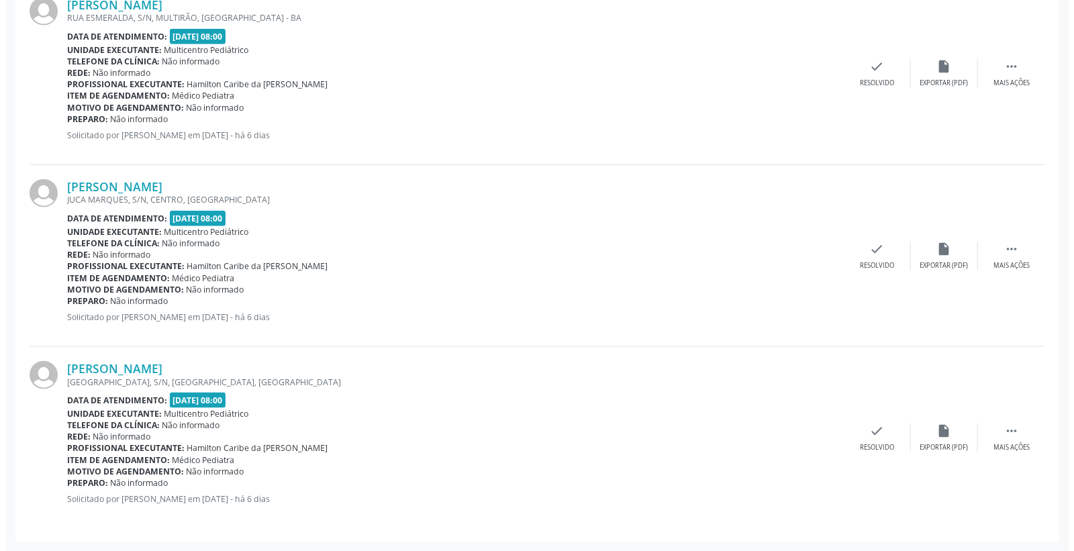
scroll to position [962, 0]
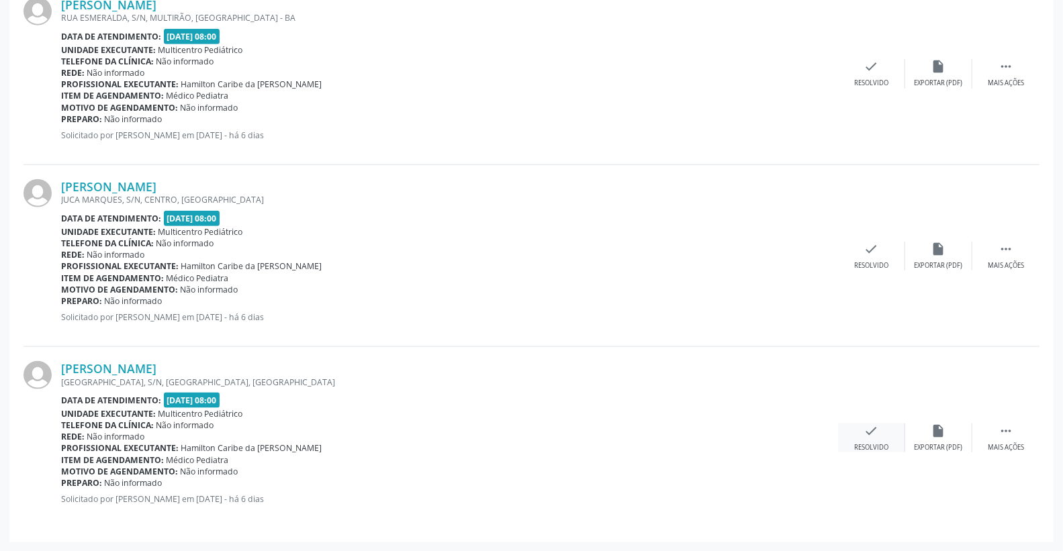
click at [874, 432] on icon "check" at bounding box center [871, 431] width 15 height 15
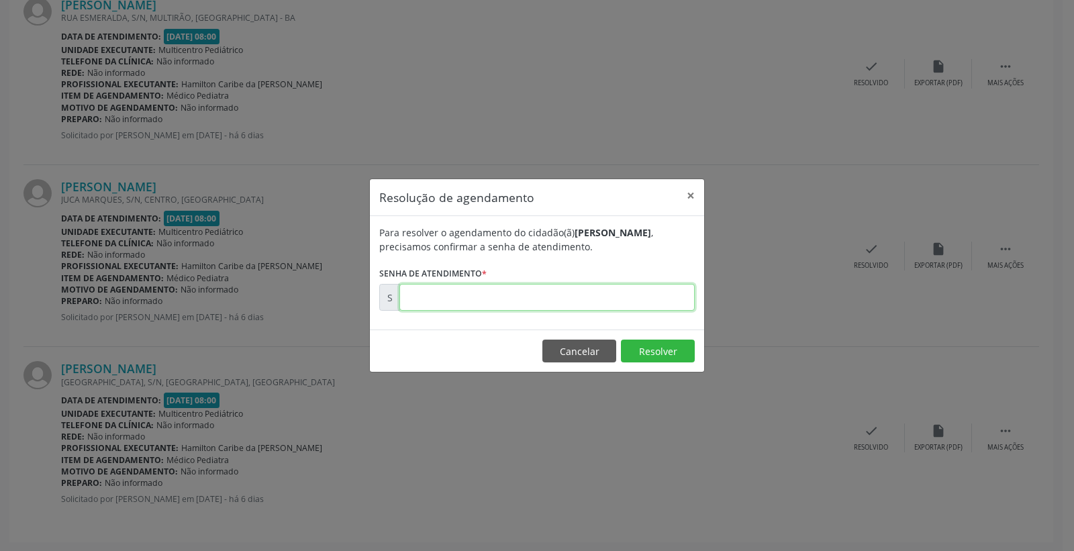
click at [657, 290] on input "text" at bounding box center [547, 297] width 295 height 27
type input "00180487"
click at [659, 343] on button "Resolver" at bounding box center [658, 351] width 74 height 23
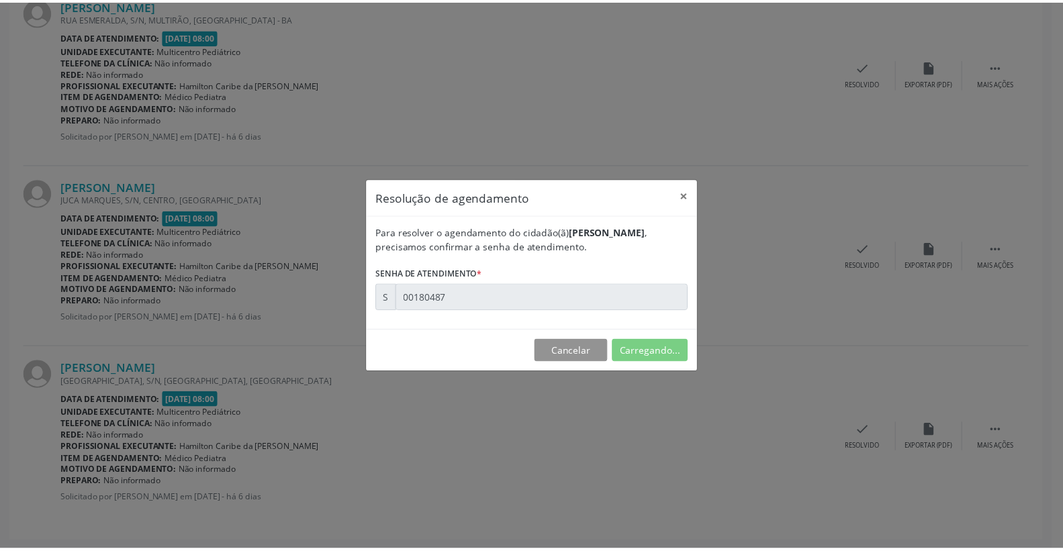
scroll to position [0, 0]
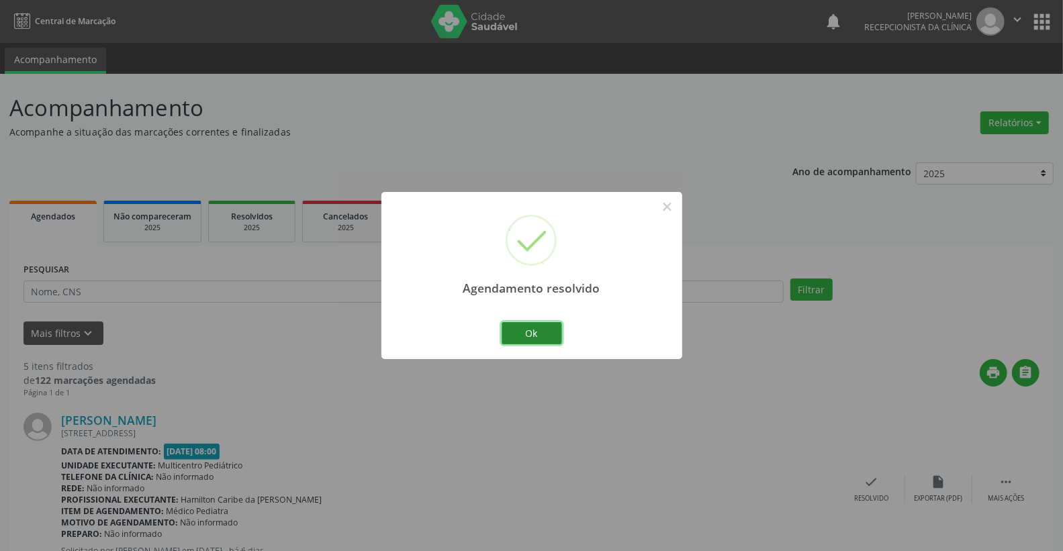
click at [543, 336] on button "Ok" at bounding box center [532, 333] width 60 height 23
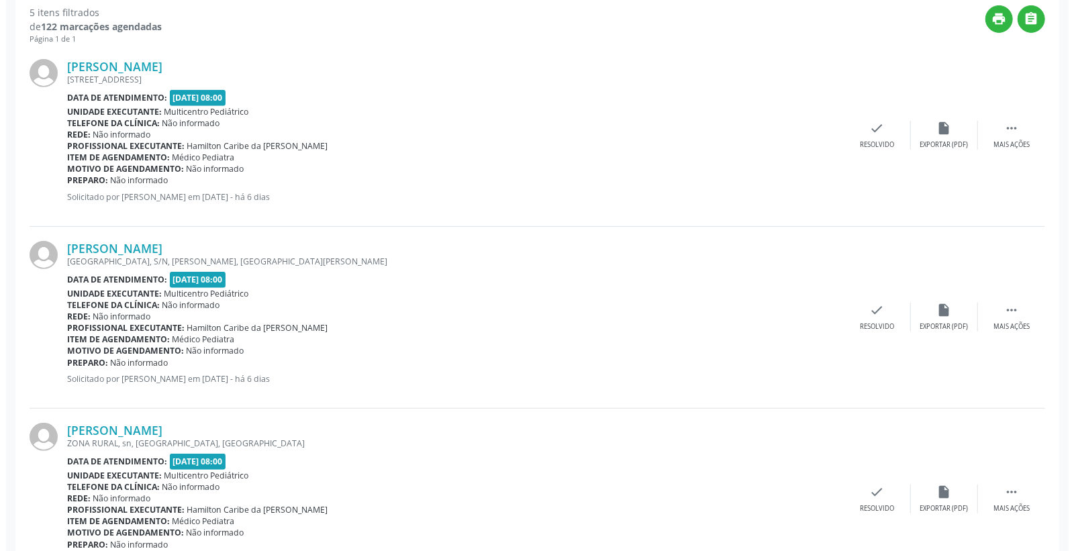
scroll to position [447, 0]
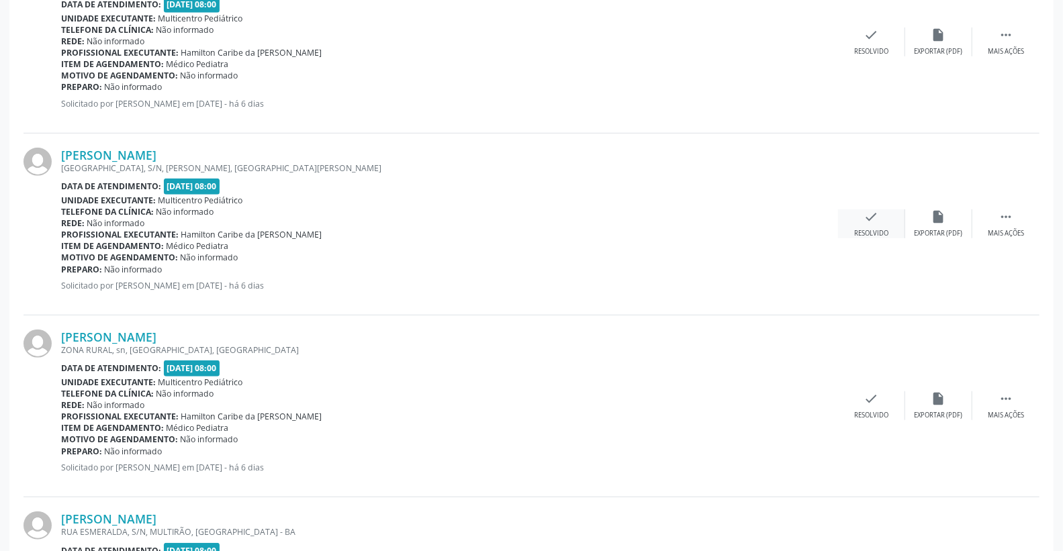
click at [886, 217] on div "check Resolvido" at bounding box center [871, 223] width 67 height 29
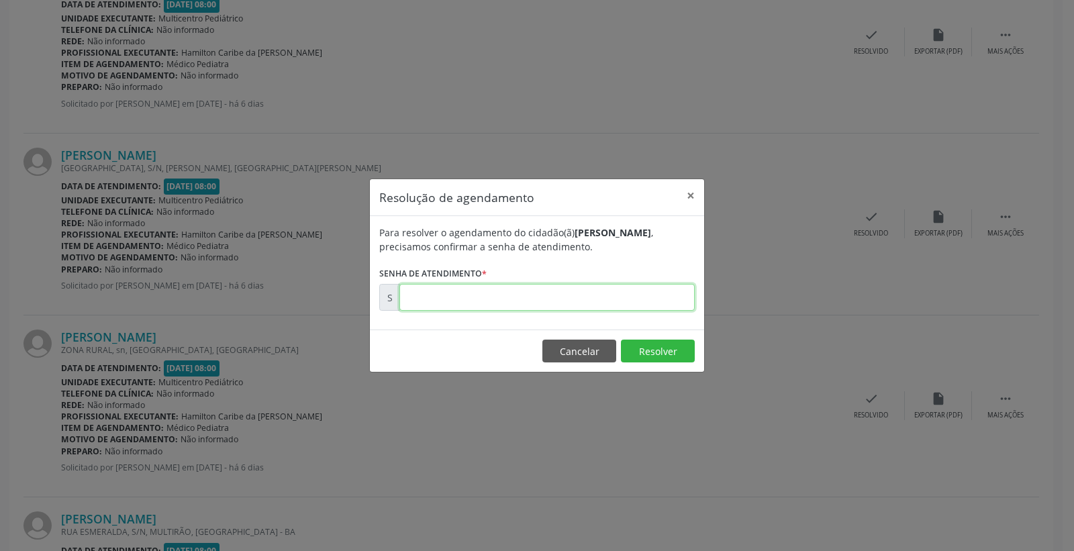
drag, startPoint x: 554, startPoint y: 291, endPoint x: 559, endPoint y: 283, distance: 9.7
click at [555, 289] on input "text" at bounding box center [547, 297] width 295 height 27
type input "00180211"
click at [663, 357] on button "Resolver" at bounding box center [658, 351] width 74 height 23
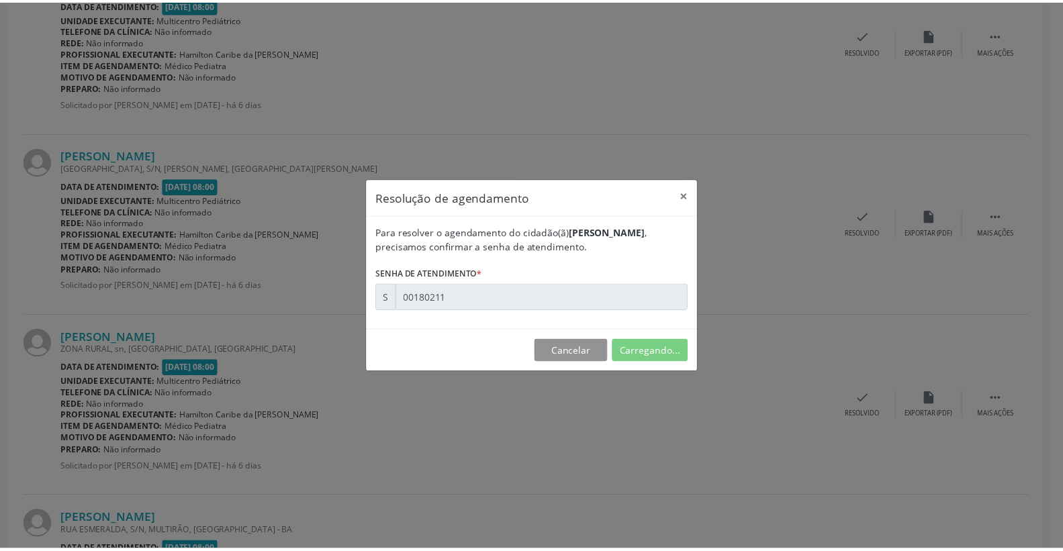
scroll to position [0, 0]
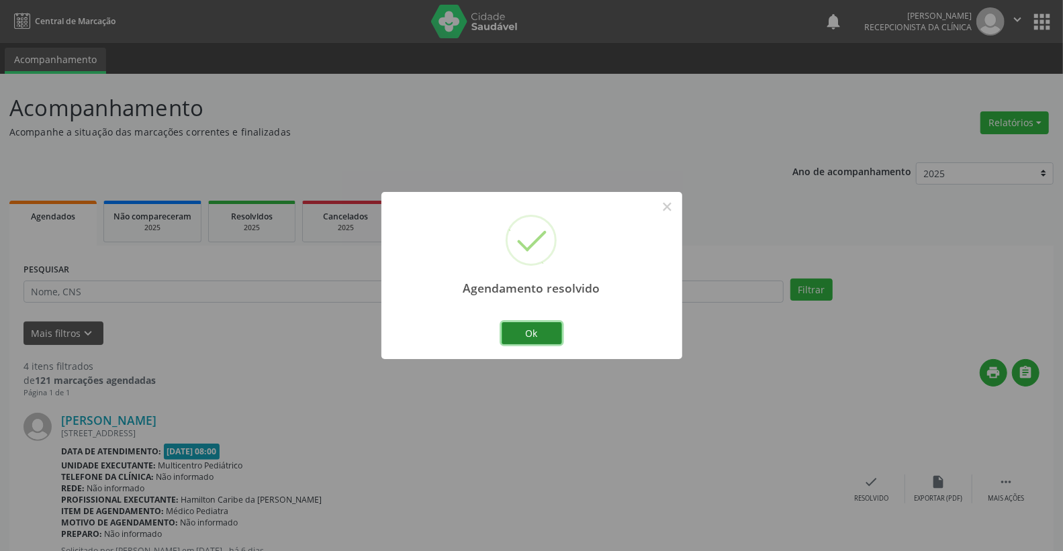
click at [522, 331] on button "Ok" at bounding box center [532, 333] width 60 height 23
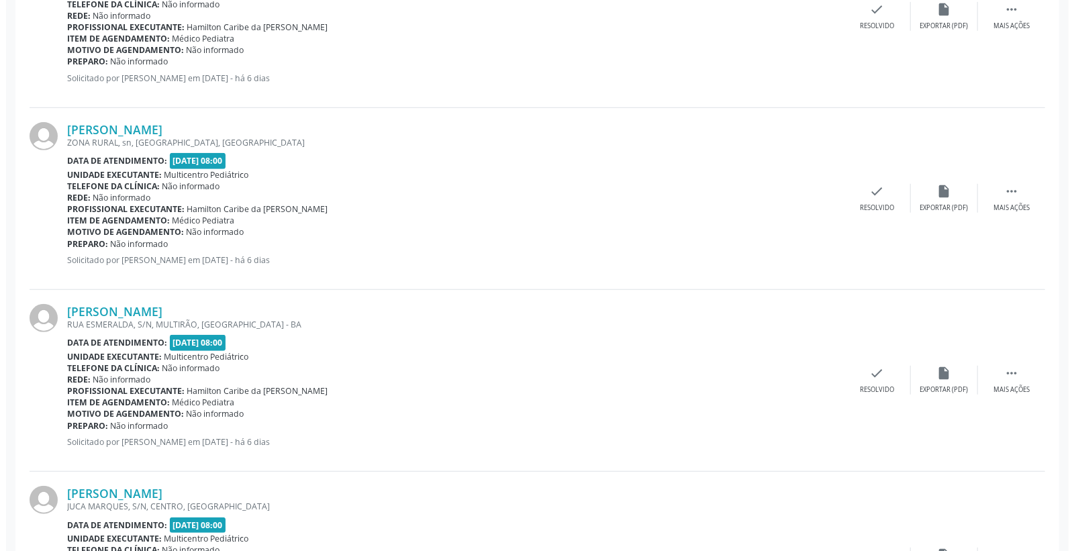
scroll to position [596, 0]
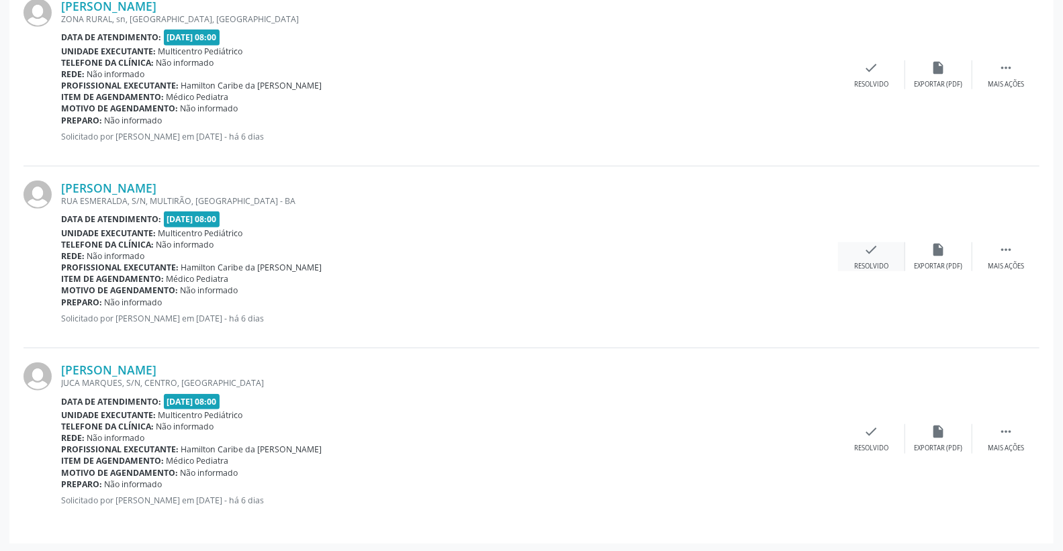
click at [878, 250] on icon "check" at bounding box center [871, 249] width 15 height 15
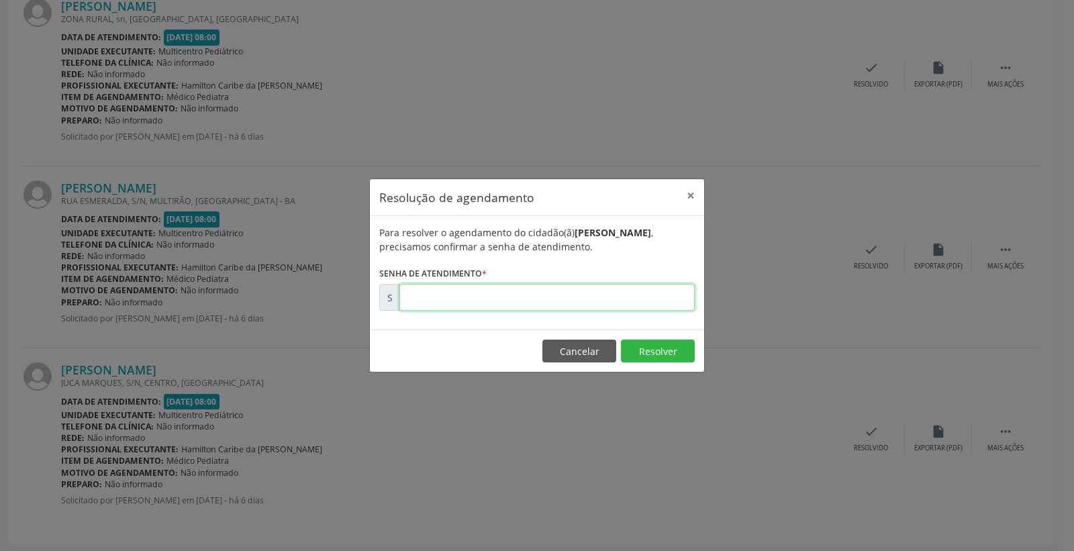
click at [657, 287] on input "text" at bounding box center [547, 297] width 295 height 27
type input "00180250"
click at [671, 353] on button "Resolver" at bounding box center [658, 351] width 74 height 23
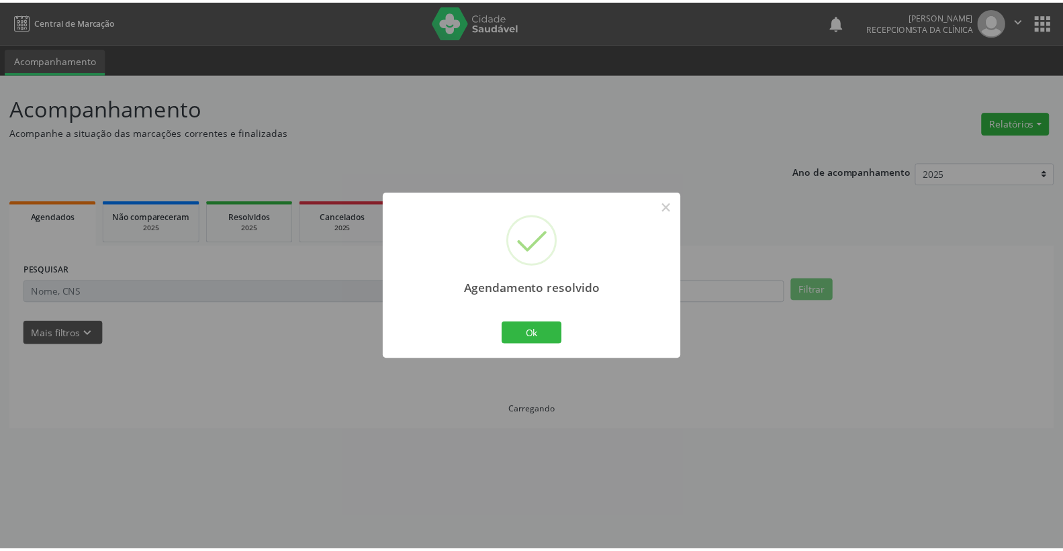
scroll to position [0, 0]
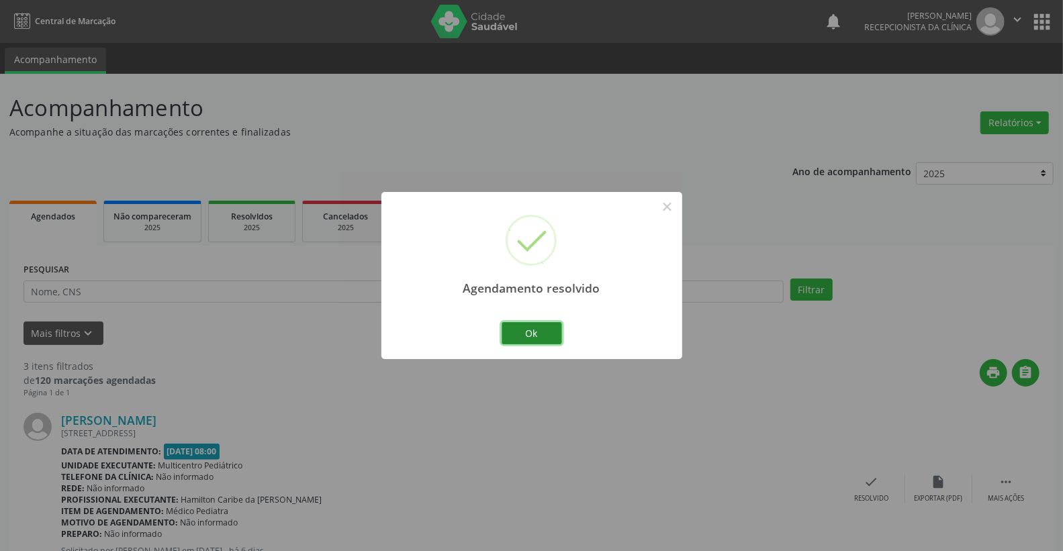
click at [520, 322] on button "Ok" at bounding box center [532, 333] width 60 height 23
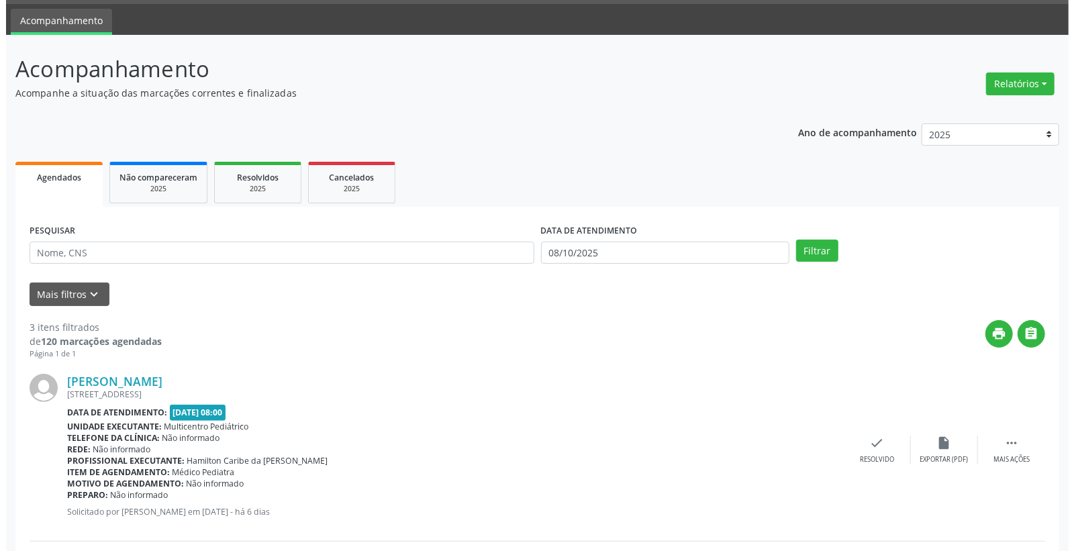
scroll to position [75, 0]
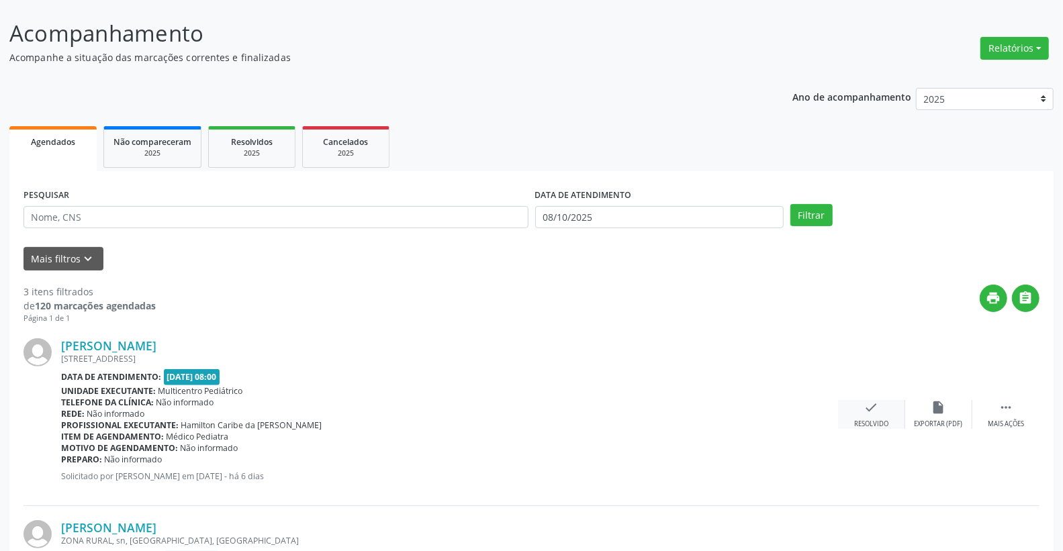
click at [875, 412] on icon "check" at bounding box center [871, 407] width 15 height 15
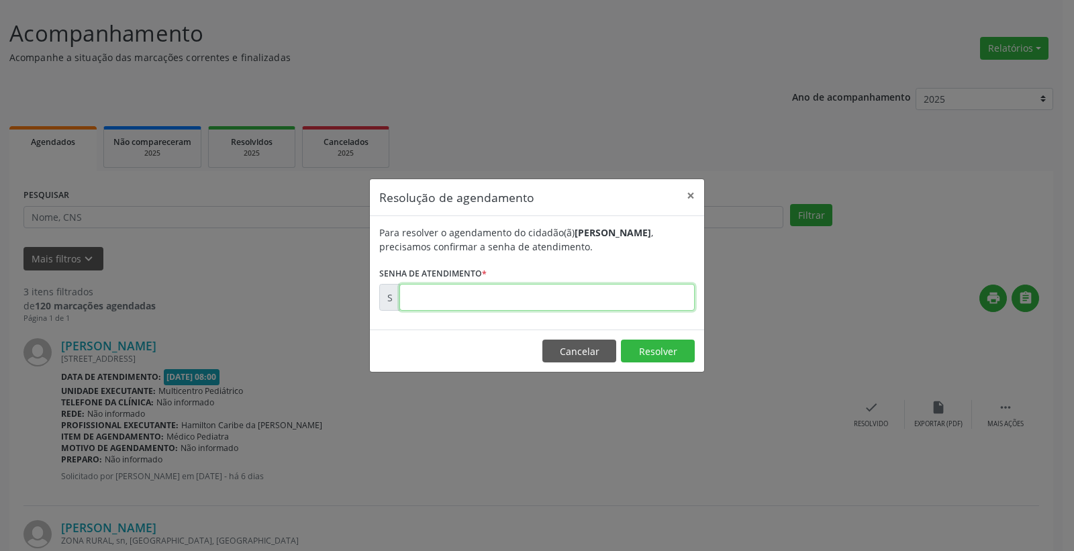
click at [636, 294] on input "text" at bounding box center [547, 297] width 295 height 27
type input "00180076"
drag, startPoint x: 667, startPoint y: 353, endPoint x: 659, endPoint y: 346, distance: 11.0
click at [663, 352] on button "Resolver" at bounding box center [658, 351] width 74 height 23
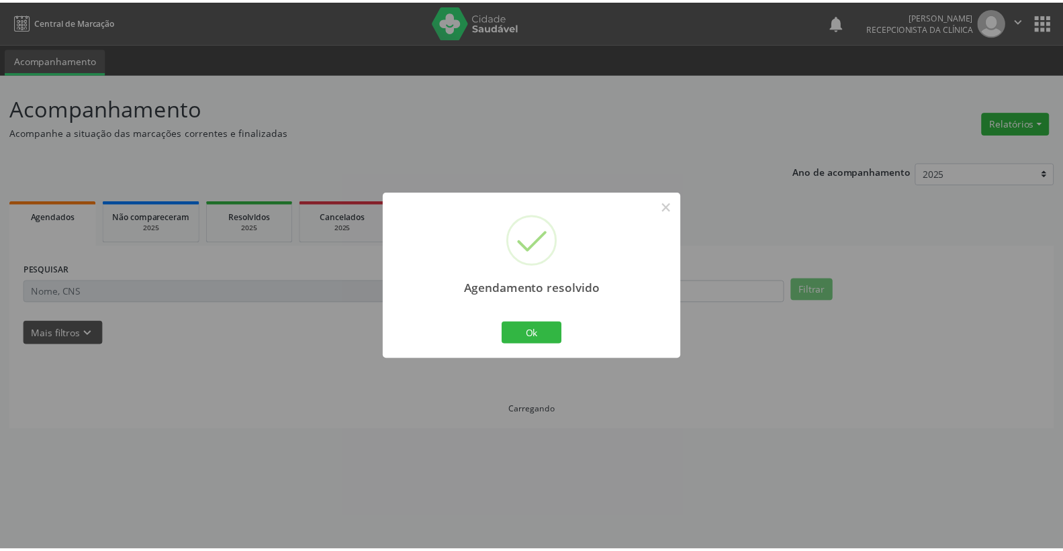
scroll to position [0, 0]
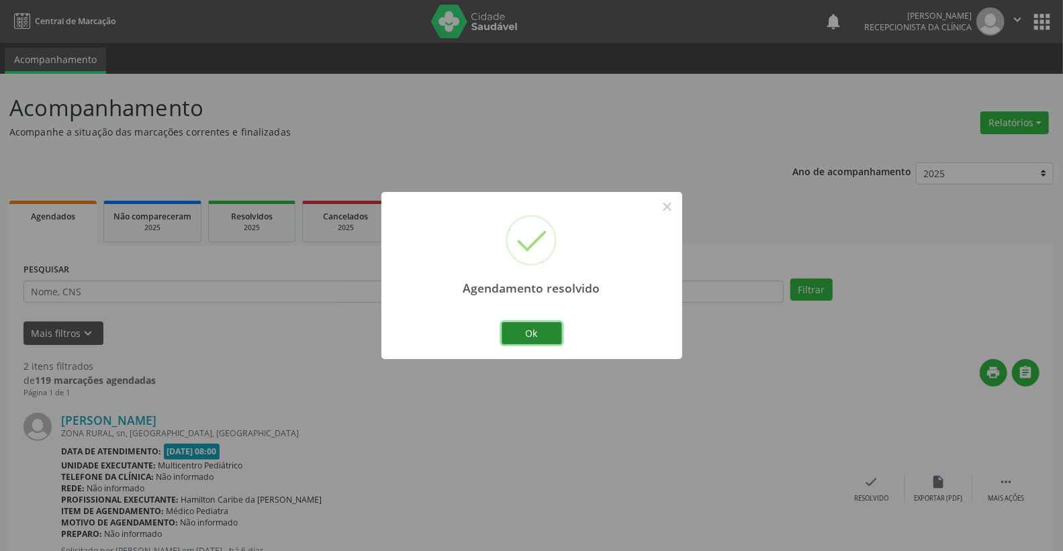
drag, startPoint x: 561, startPoint y: 326, endPoint x: 531, endPoint y: 330, distance: 29.8
click at [559, 326] on button "Ok" at bounding box center [532, 333] width 60 height 23
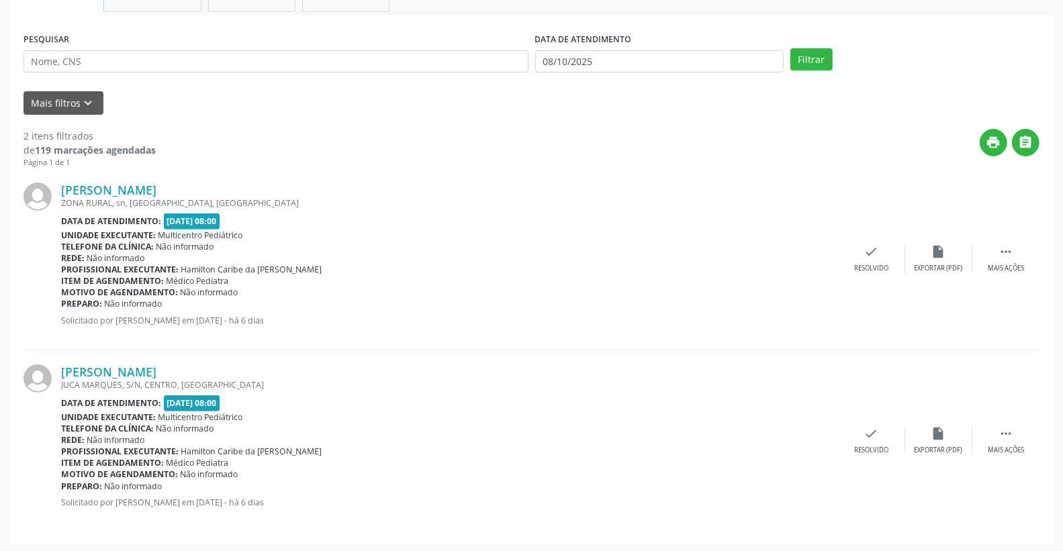
scroll to position [233, 0]
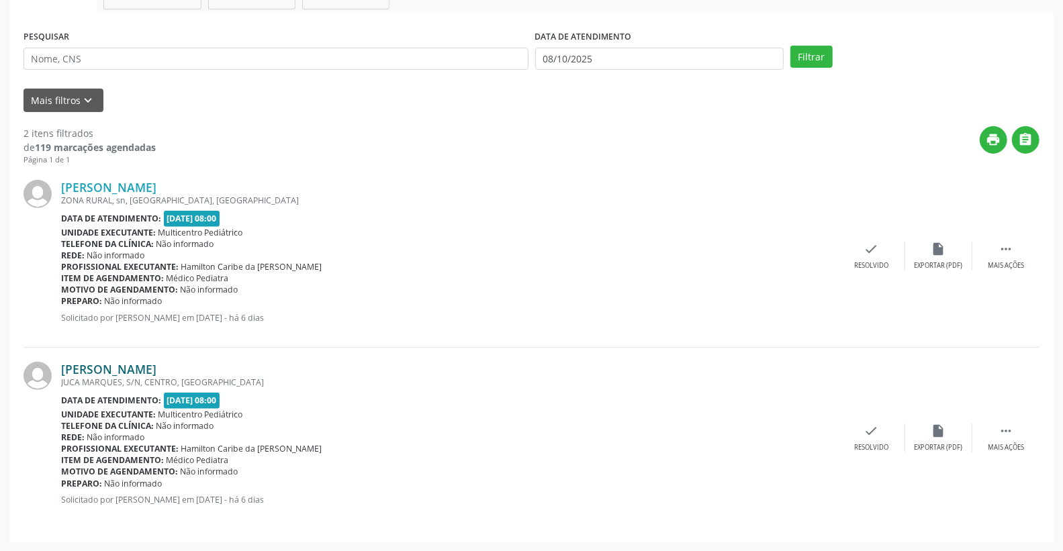
click at [105, 372] on link "[PERSON_NAME]" at bounding box center [108, 369] width 95 height 15
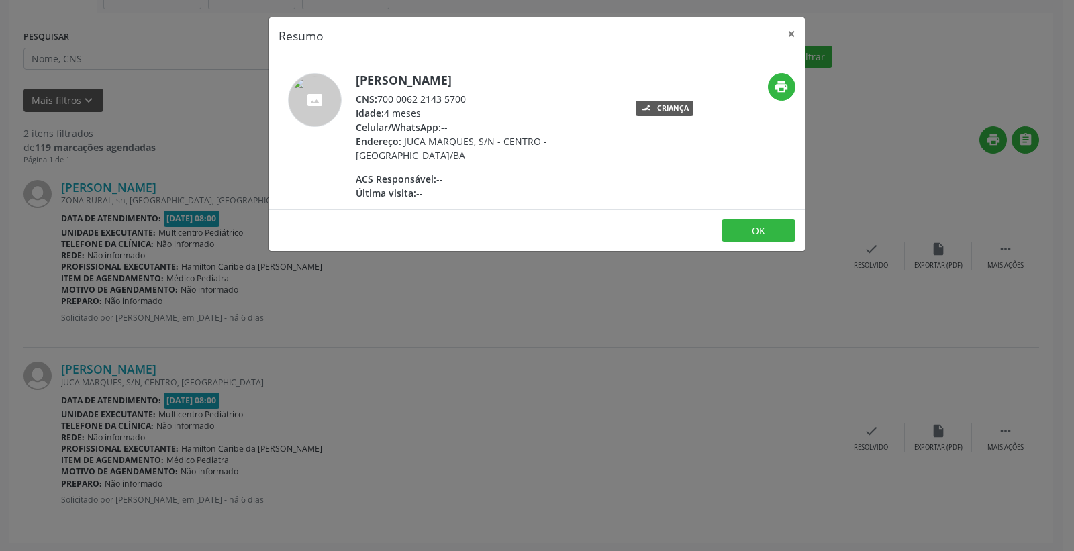
drag, startPoint x: 419, startPoint y: 101, endPoint x: 461, endPoint y: 103, distance: 42.3
click at [510, 111] on div "[PERSON_NAME] CNS: 700 0062 2143 5700 Idade: 4 meses Celular/WhatsApp: -- Ender…" at bounding box center [486, 136] width 261 height 127
click at [451, 97] on div "CNS: 700 0062 2143 5700" at bounding box center [486, 99] width 261 height 14
drag, startPoint x: 380, startPoint y: 95, endPoint x: 470, endPoint y: 99, distance: 90.1
click at [470, 99] on div "CNS: 700 0062 2143 5700" at bounding box center [486, 99] width 261 height 14
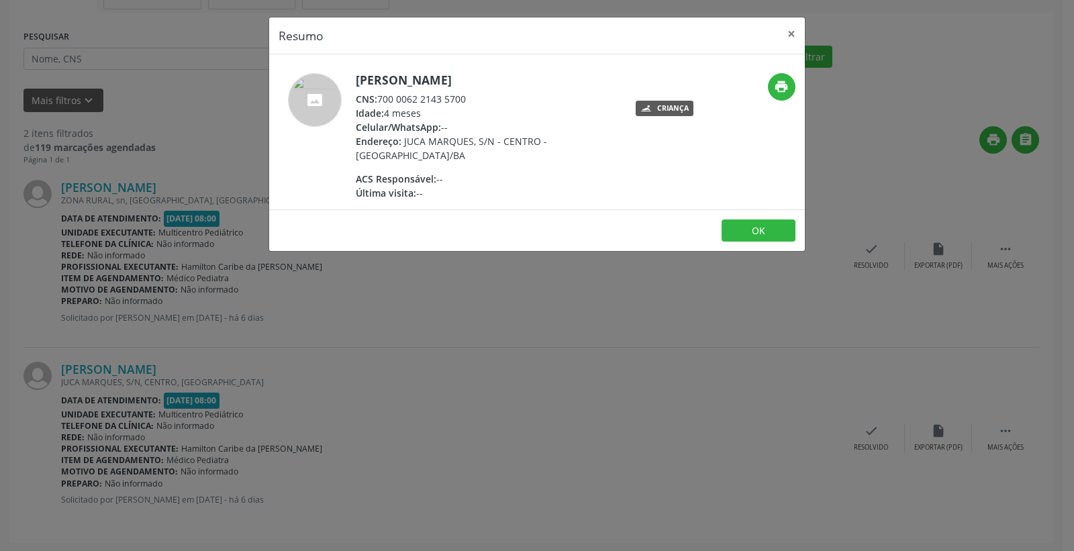
copy div "700 0062 2143 5700"
click at [782, 35] on button "×" at bounding box center [791, 33] width 27 height 33
